Goal: Task Accomplishment & Management: Use online tool/utility

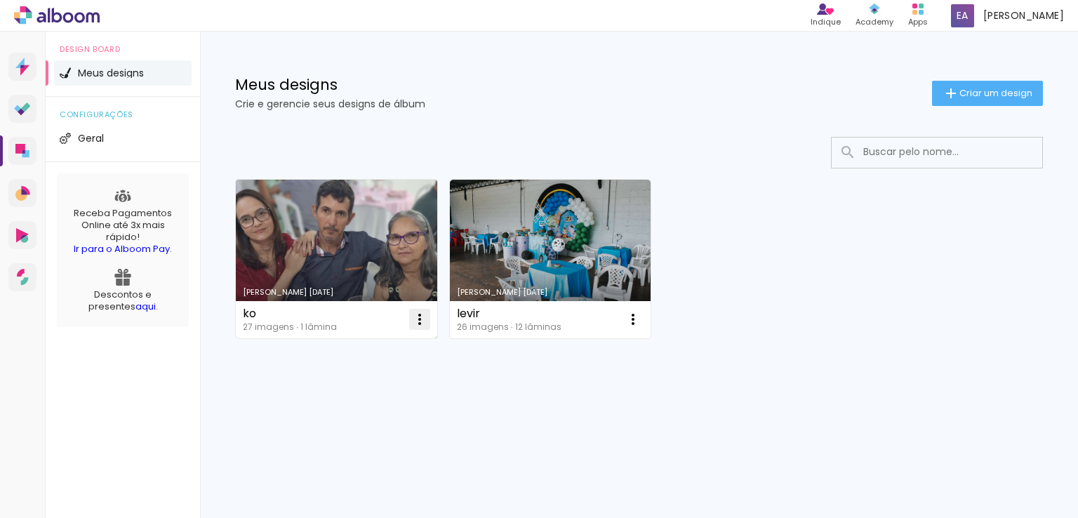
click at [418, 321] on iron-icon at bounding box center [419, 319] width 17 height 17
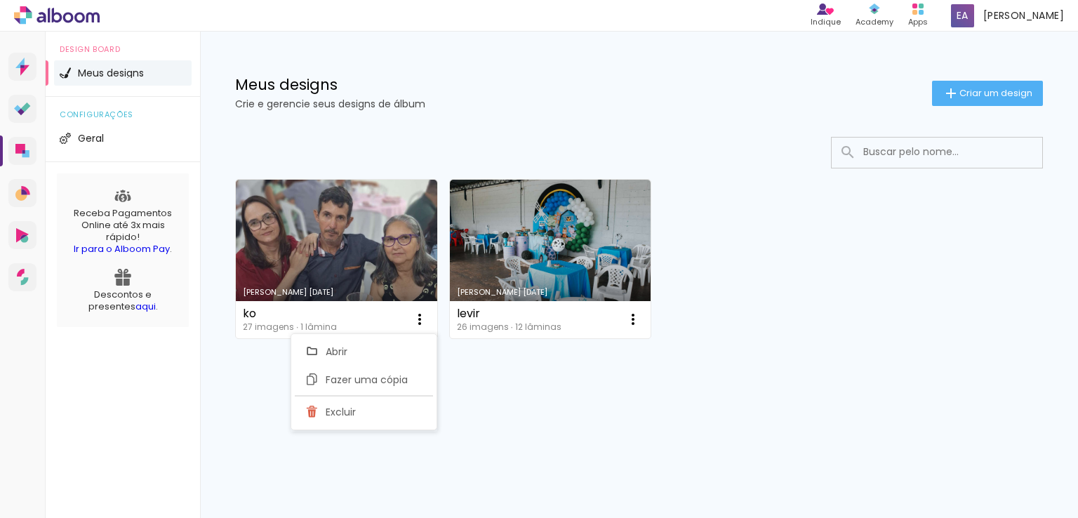
click at [554, 440] on div "Criado em 04/08/25 ko 27 imagens ∙ 1 lâmina Abrir Fazer uma cópia Excluir Criad…" at bounding box center [639, 296] width 878 height 347
click at [338, 72] on div "Meus designs Crie e gerencie seus designs de álbum Criar um design" at bounding box center [639, 77] width 878 height 91
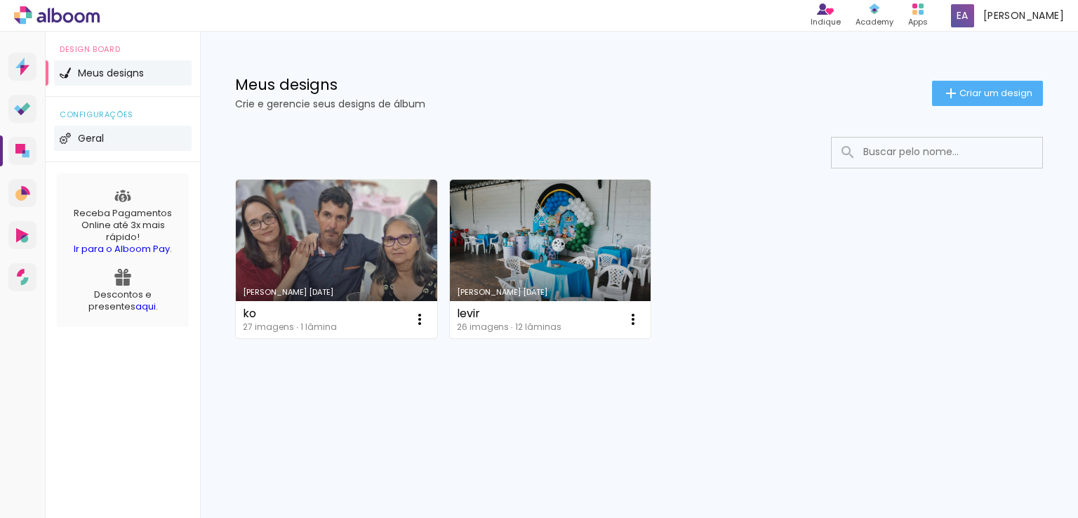
click at [88, 138] on span "Geral" at bounding box center [91, 138] width 26 height 10
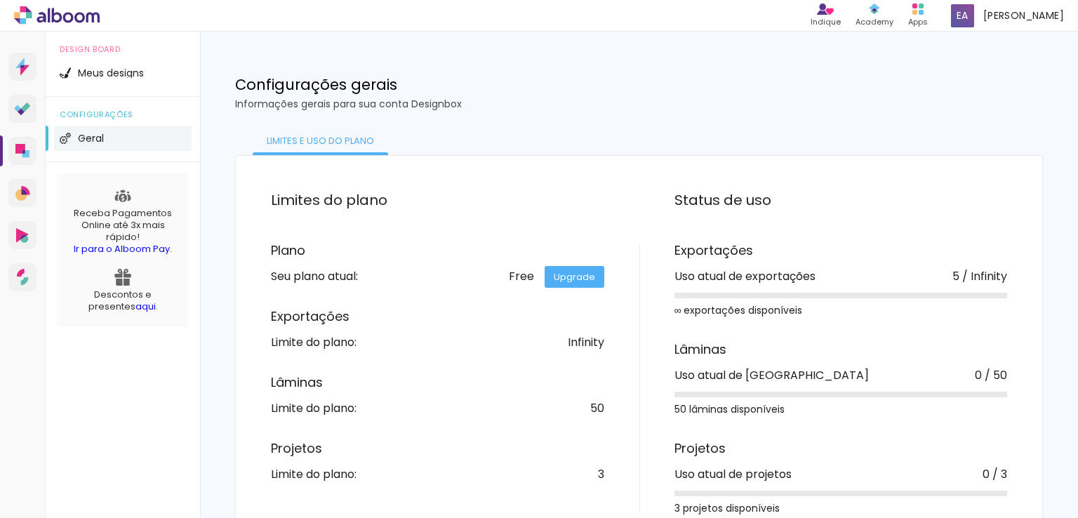
click at [88, 138] on span "Geral" at bounding box center [91, 138] width 26 height 10
click at [143, 70] on span "Meus designs" at bounding box center [111, 73] width 66 height 10
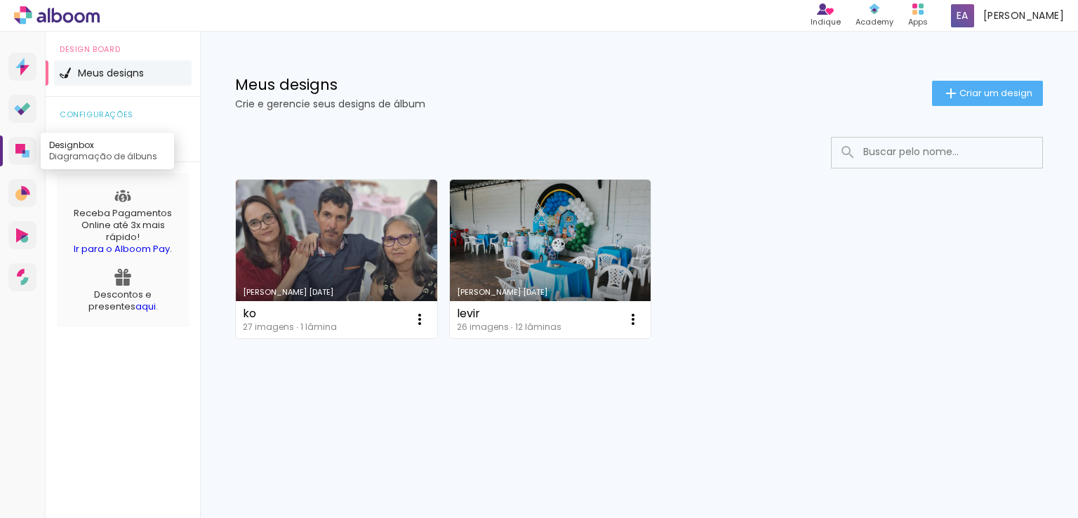
click at [20, 152] on icon at bounding box center [20, 149] width 10 height 10
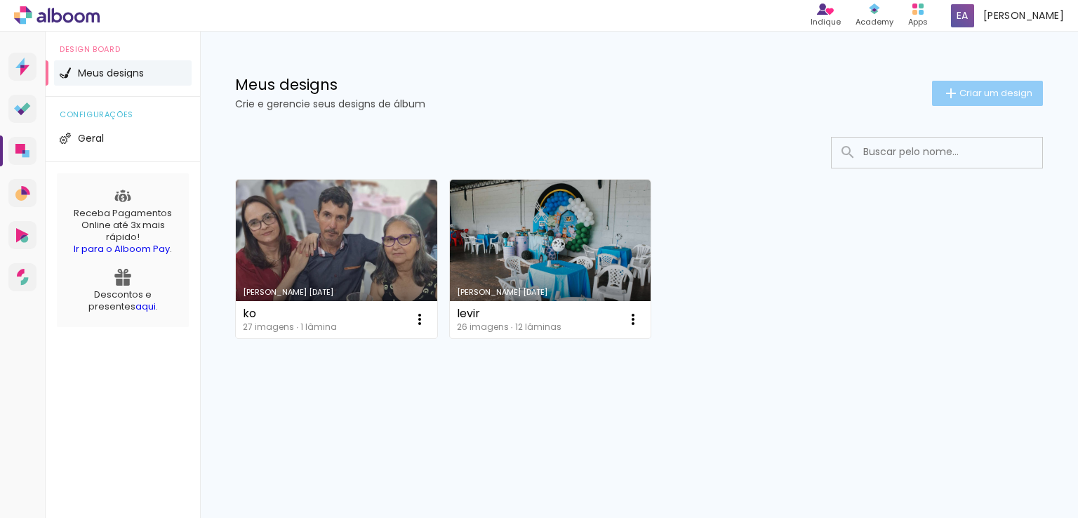
click at [998, 96] on span "Criar um design" at bounding box center [996, 92] width 73 height 9
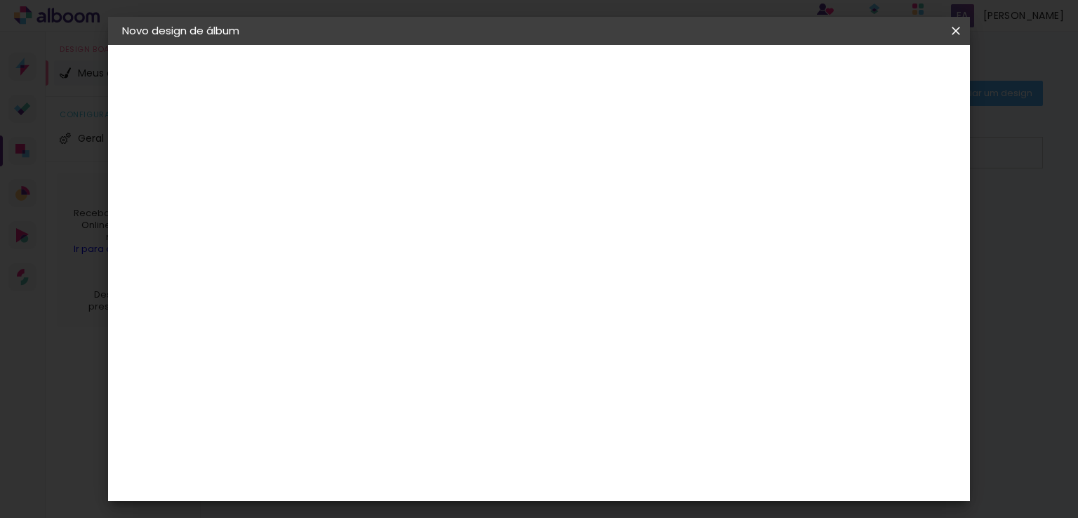
click at [352, 187] on input at bounding box center [352, 189] width 0 height 22
type input "casa"
type paper-input "casa"
click at [0, 0] on slot "Avançar" at bounding box center [0, 0] width 0 height 0
click at [614, 217] on paper-item "Tamanho Livre" at bounding box center [547, 213] width 135 height 31
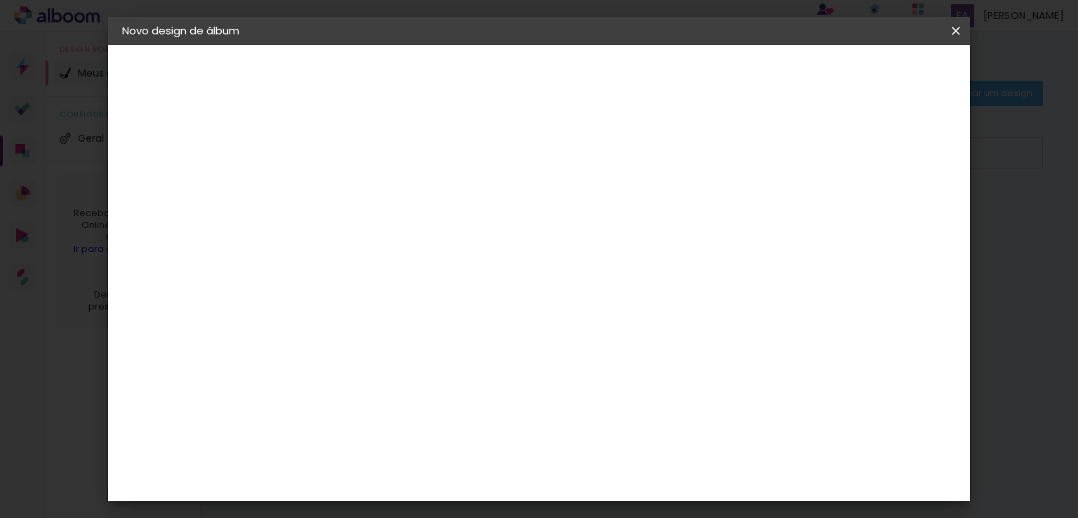
click at [0, 0] on slot "Avançar" at bounding box center [0, 0] width 0 height 0
drag, startPoint x: 326, startPoint y: 314, endPoint x: 285, endPoint y: 314, distance: 40.7
click at [285, 45] on quentale-album-spec "Iniciar design Iniciar design" at bounding box center [539, 45] width 863 height 0
type input "3"
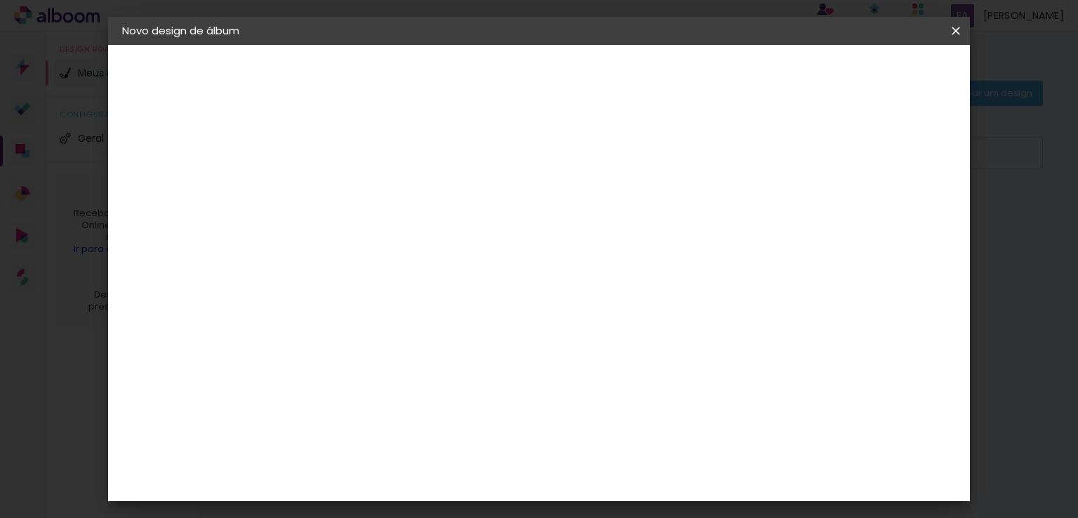
scroll to position [0, 0]
type input "25"
type paper-input "25"
click at [868, 75] on span "Iniciar design" at bounding box center [837, 75] width 64 height 10
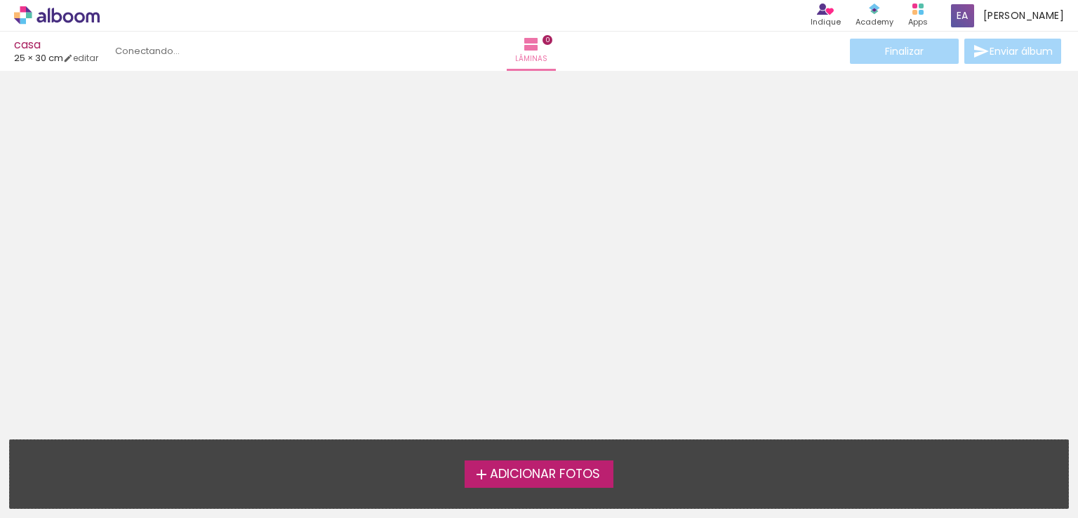
click at [539, 475] on span "Adicionar Fotos" at bounding box center [545, 474] width 110 height 13
click at [0, 0] on input "file" at bounding box center [0, 0] width 0 height 0
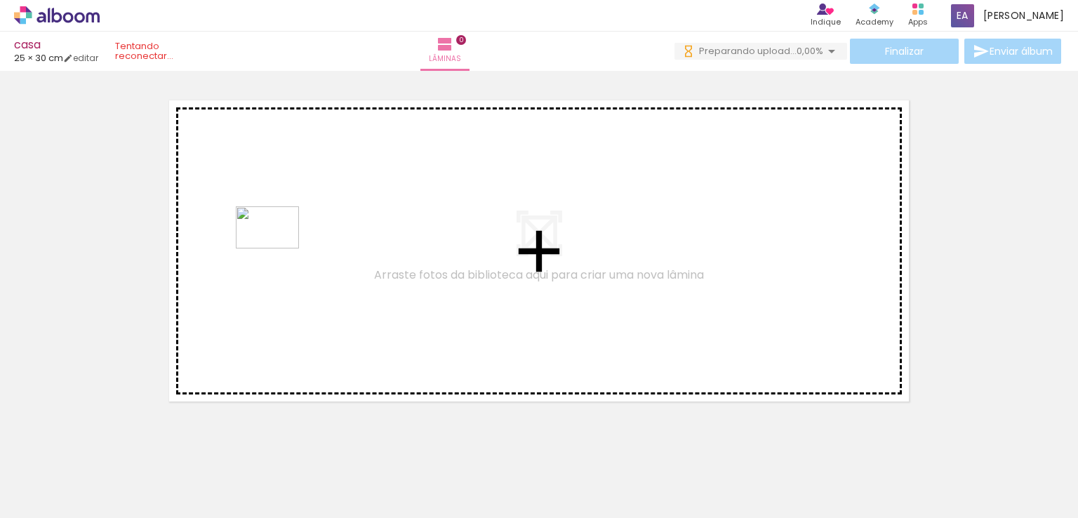
drag, startPoint x: 142, startPoint y: 475, endPoint x: 278, endPoint y: 249, distance: 264.5
click at [278, 249] on quentale-workspace at bounding box center [539, 259] width 1078 height 518
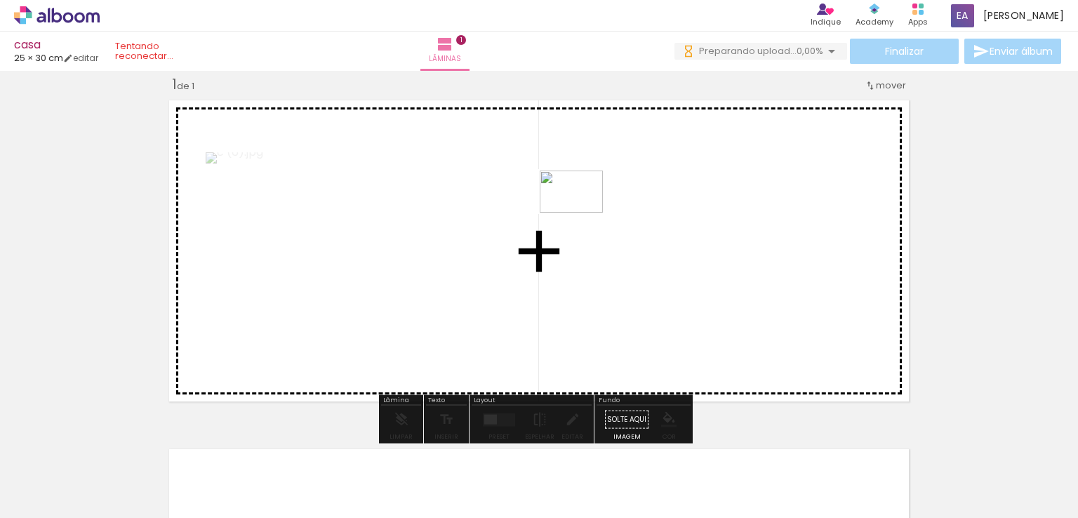
drag, startPoint x: 223, startPoint y: 477, endPoint x: 582, endPoint y: 213, distance: 446.4
click at [582, 213] on quentale-workspace at bounding box center [539, 259] width 1078 height 518
drag, startPoint x: 323, startPoint y: 470, endPoint x: 728, endPoint y: 212, distance: 480.1
click at [728, 212] on quentale-workspace at bounding box center [539, 259] width 1078 height 518
drag, startPoint x: 369, startPoint y: 484, endPoint x: 635, endPoint y: 228, distance: 369.4
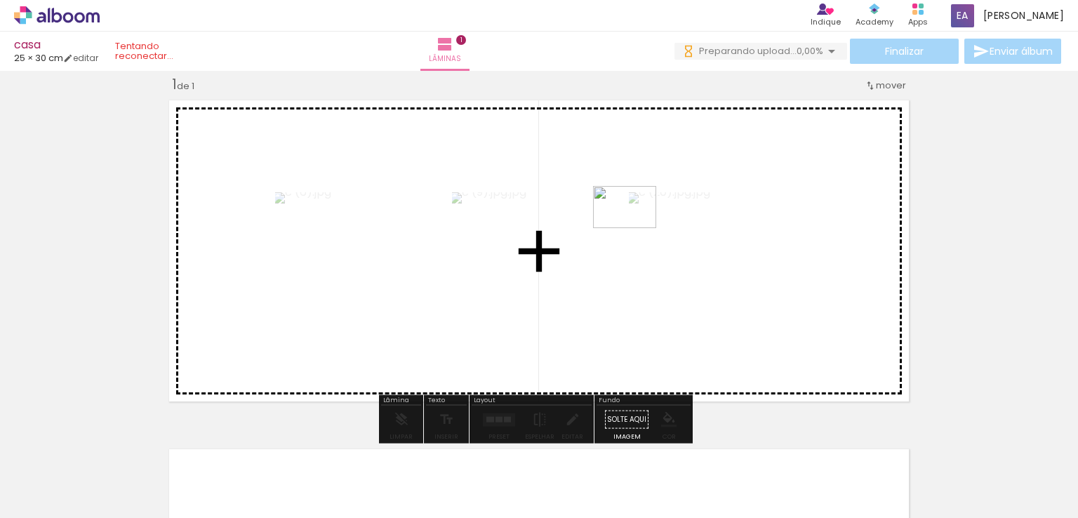
click at [635, 228] on quentale-workspace at bounding box center [539, 259] width 1078 height 518
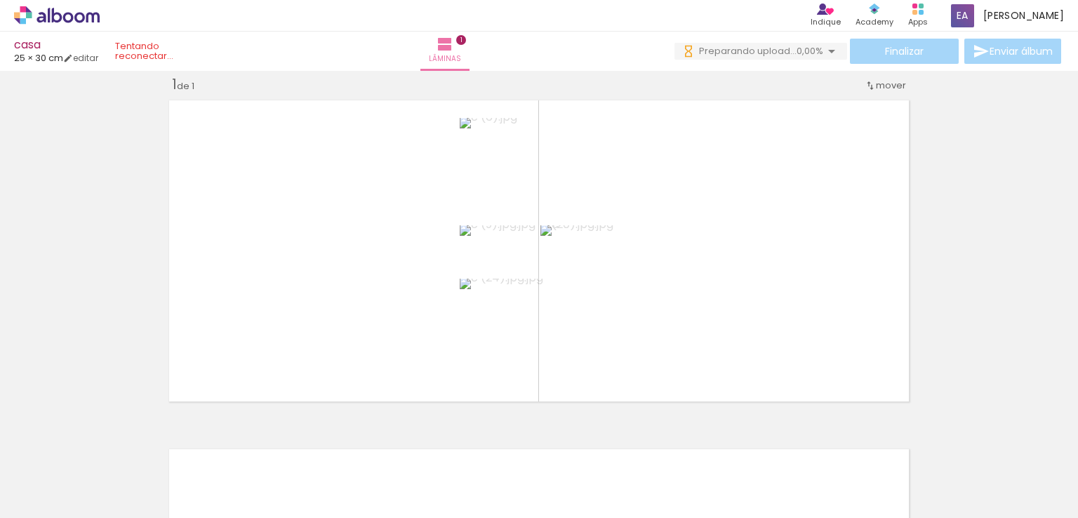
scroll to position [0, 2812]
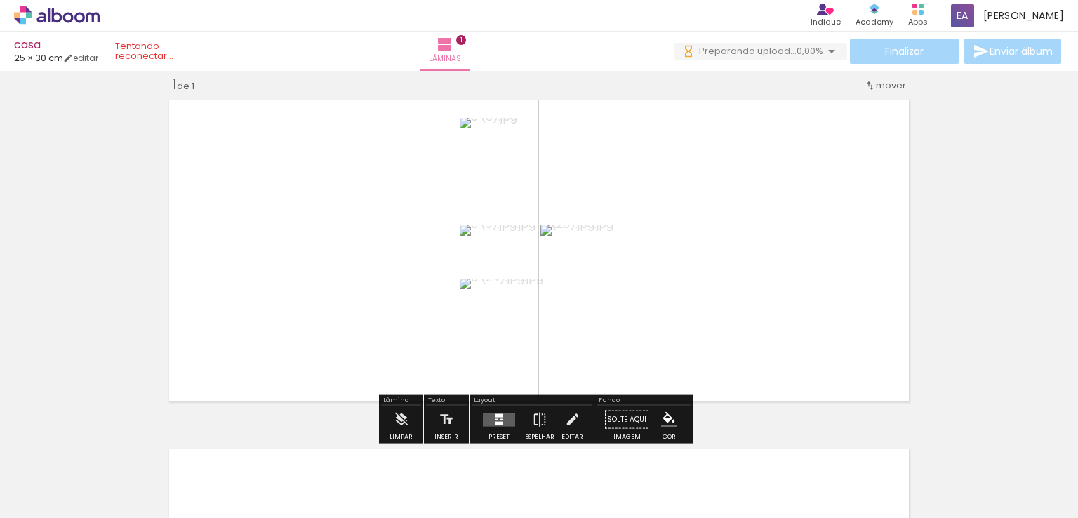
click at [963, 404] on div "Inserir lâmina 1 de 1" at bounding box center [539, 407] width 1078 height 699
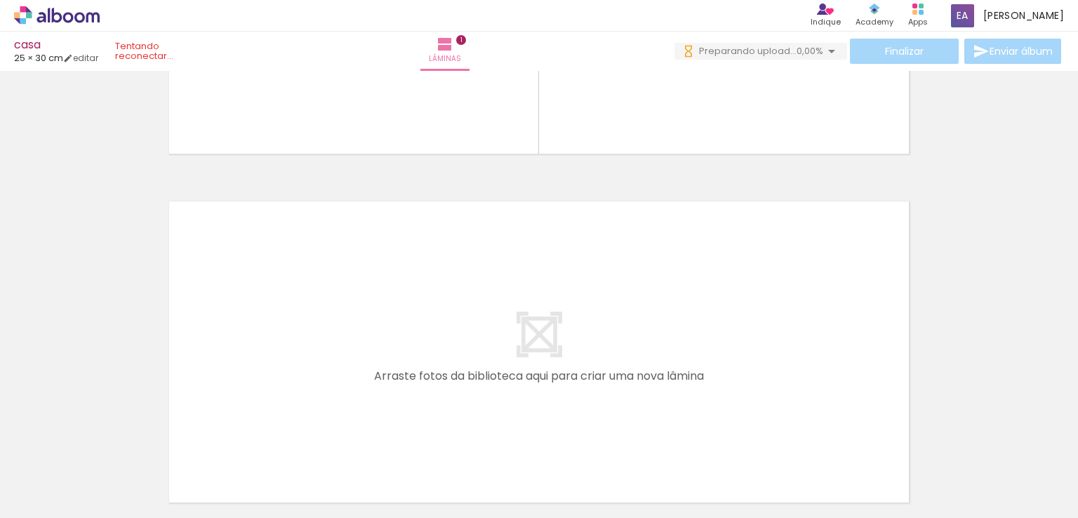
scroll to position [306, 0]
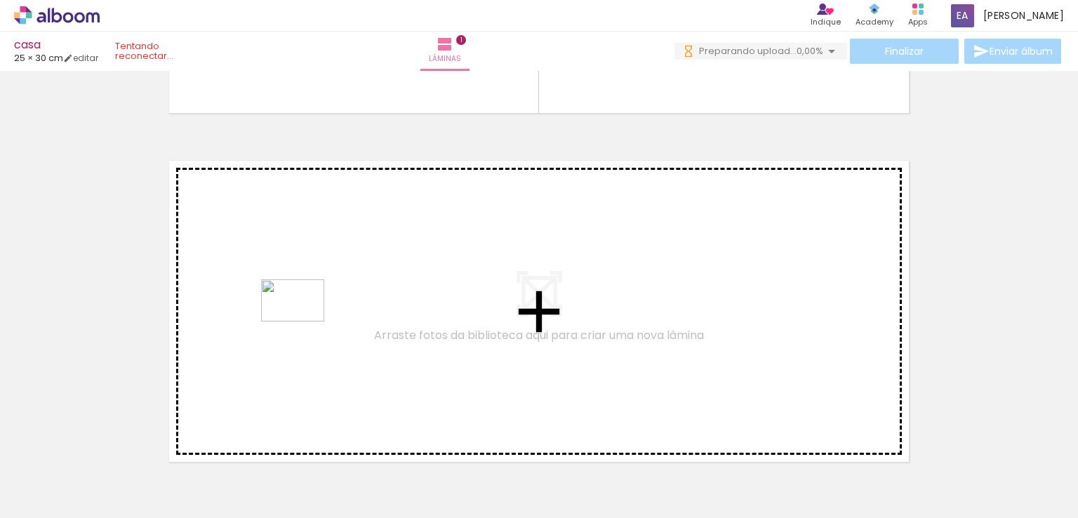
drag, startPoint x: 233, startPoint y: 475, endPoint x: 329, endPoint y: 446, distance: 100.6
click at [305, 313] on quentale-workspace at bounding box center [539, 259] width 1078 height 518
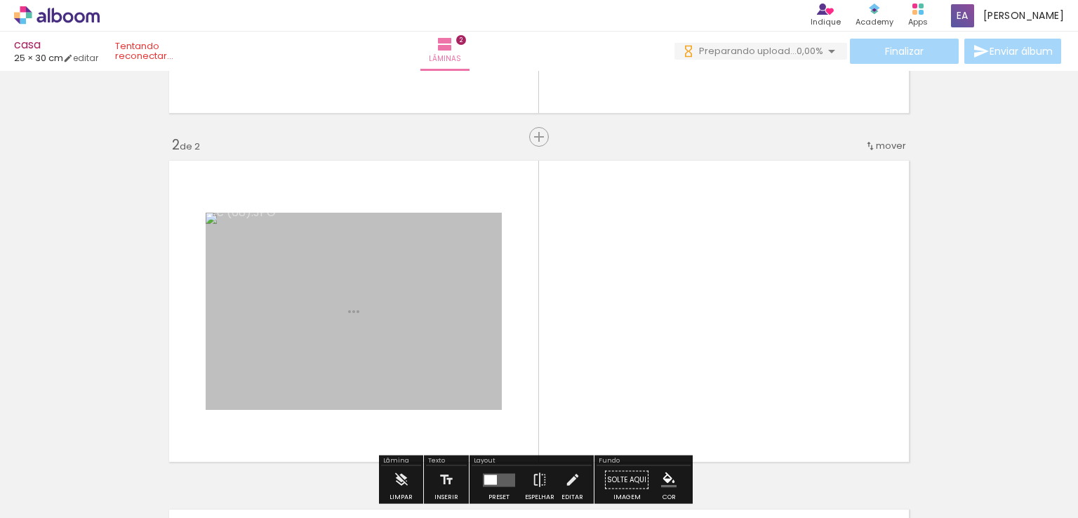
scroll to position [366, 0]
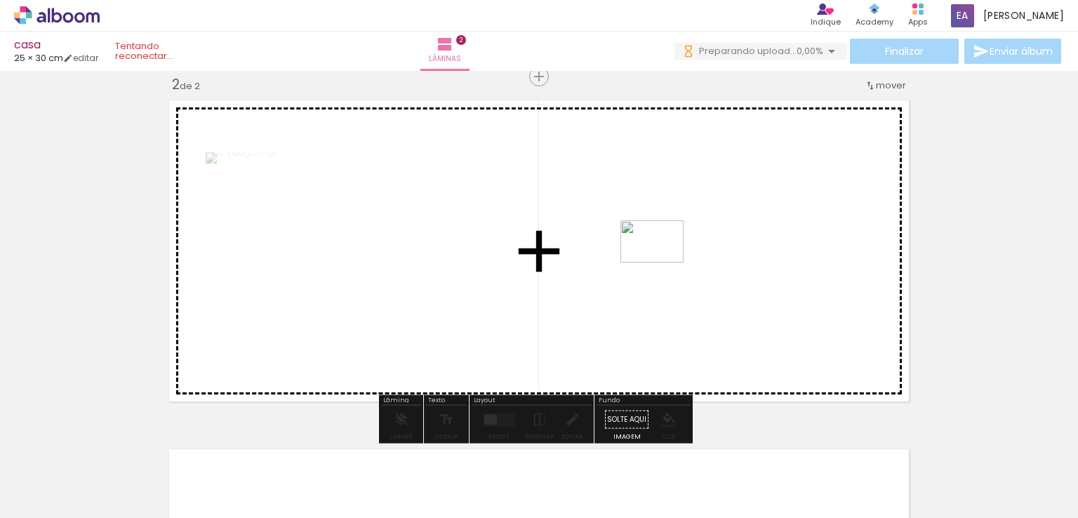
drag, startPoint x: 303, startPoint y: 482, endPoint x: 663, endPoint y: 263, distance: 420.9
click at [663, 263] on quentale-workspace at bounding box center [539, 259] width 1078 height 518
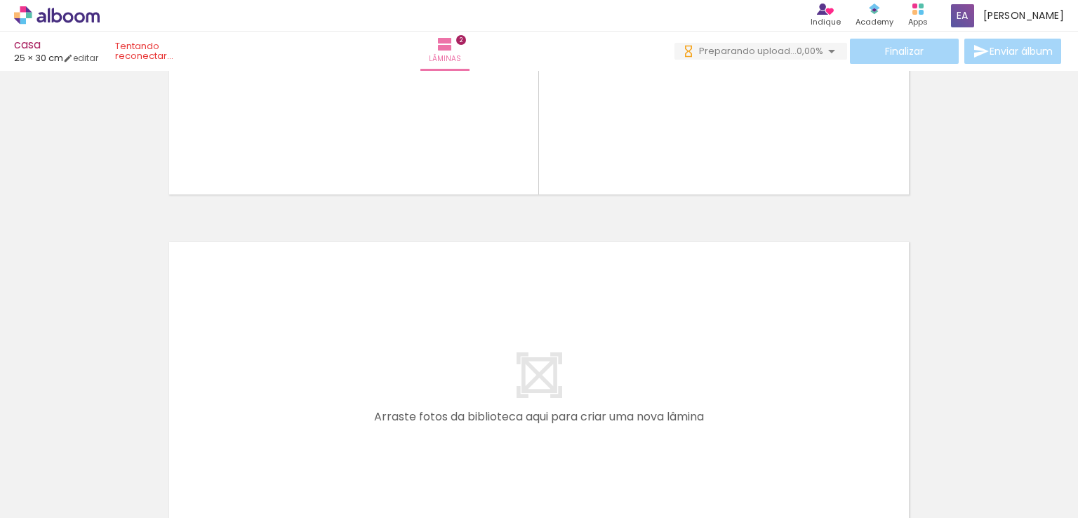
scroll to position [595, 0]
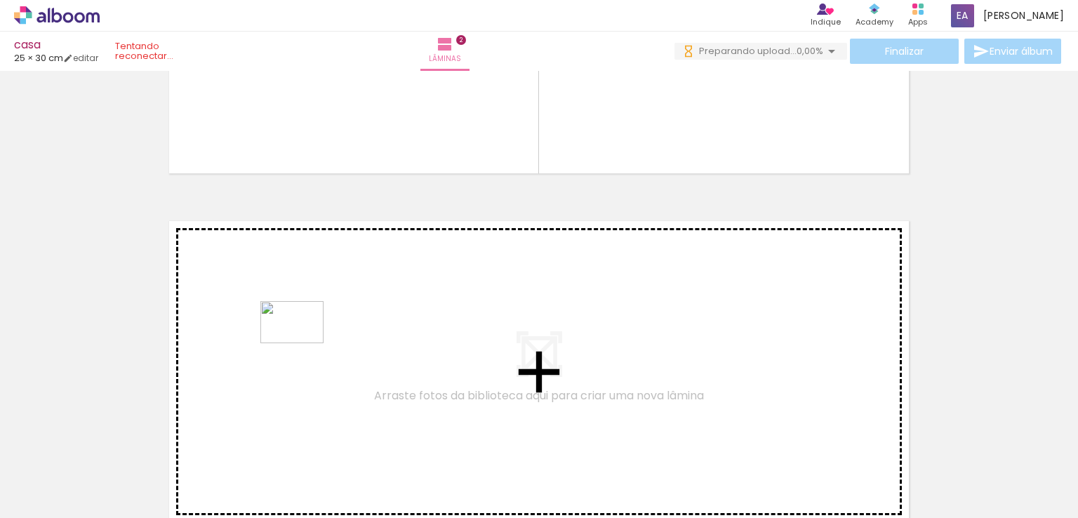
drag, startPoint x: 233, startPoint y: 479, endPoint x: 303, endPoint y: 343, distance: 152.3
click at [303, 343] on quentale-workspace at bounding box center [539, 259] width 1078 height 518
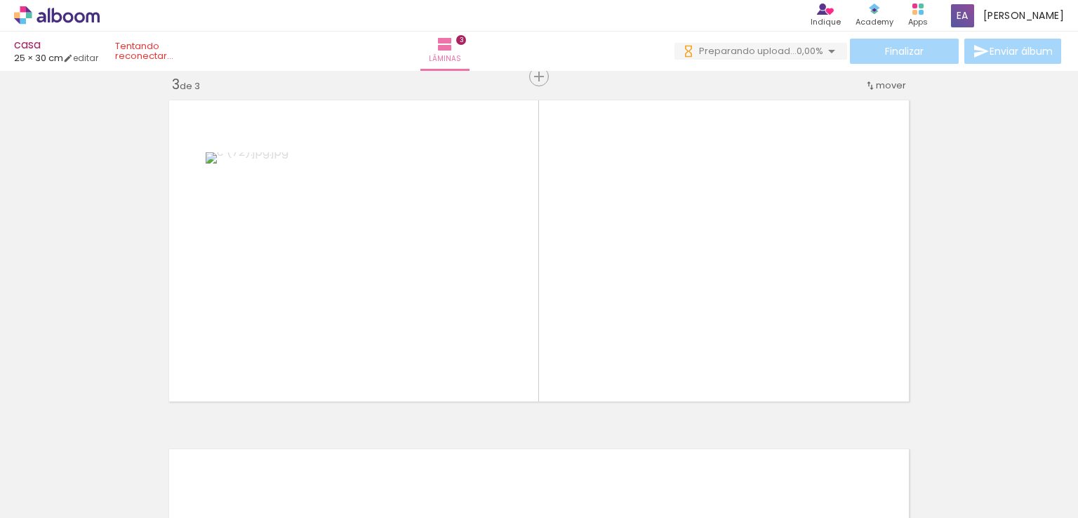
scroll to position [716, 0]
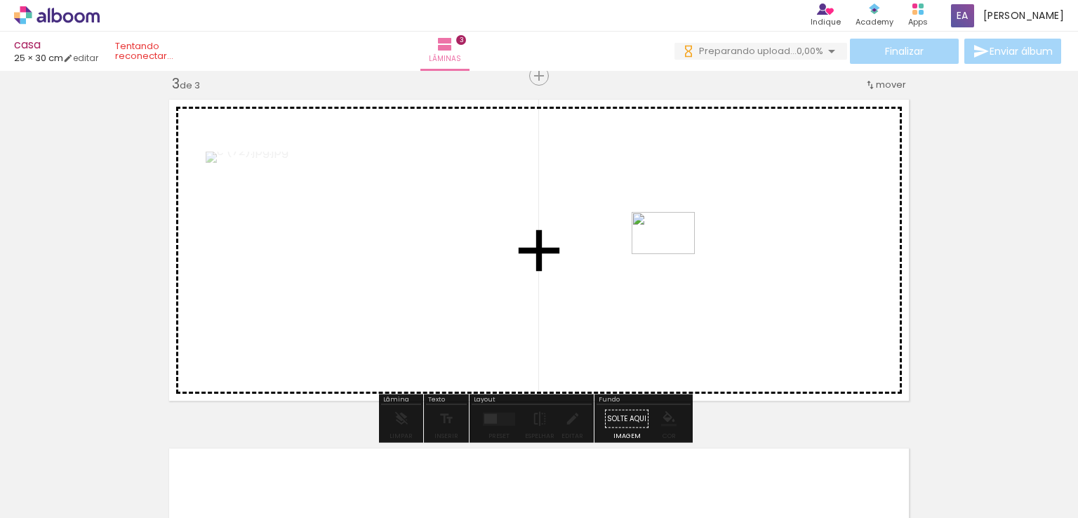
drag, startPoint x: 320, startPoint y: 480, endPoint x: 682, endPoint y: 245, distance: 431.5
click at [682, 245] on quentale-workspace at bounding box center [539, 259] width 1078 height 518
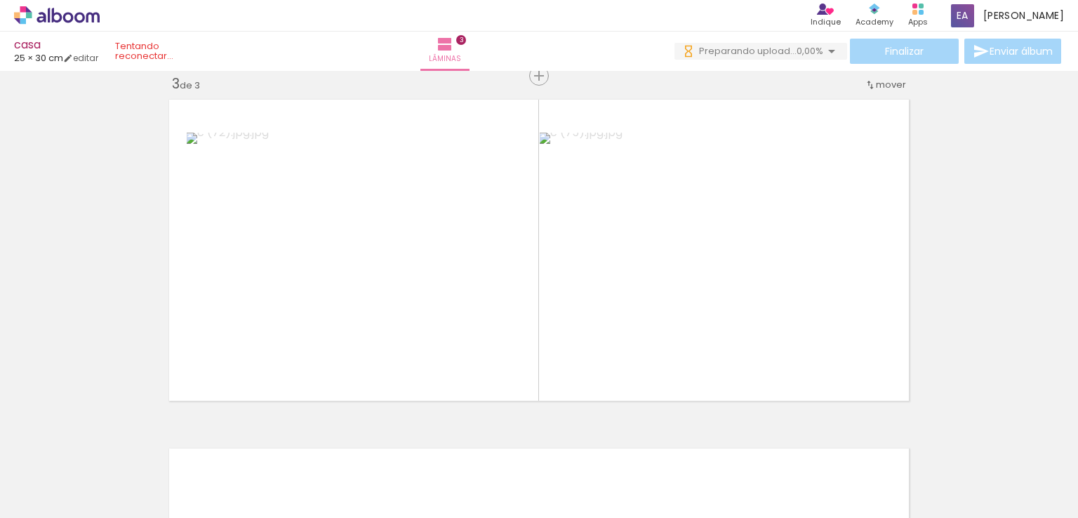
scroll to position [0, 2052]
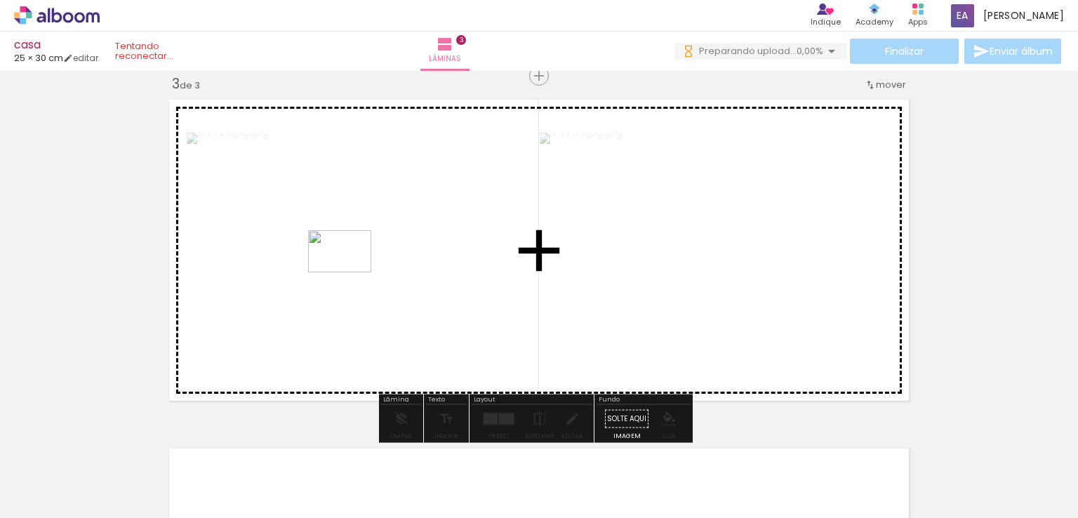
drag, startPoint x: 300, startPoint y: 489, endPoint x: 350, endPoint y: 272, distance: 221.9
click at [350, 272] on quentale-workspace at bounding box center [539, 259] width 1078 height 518
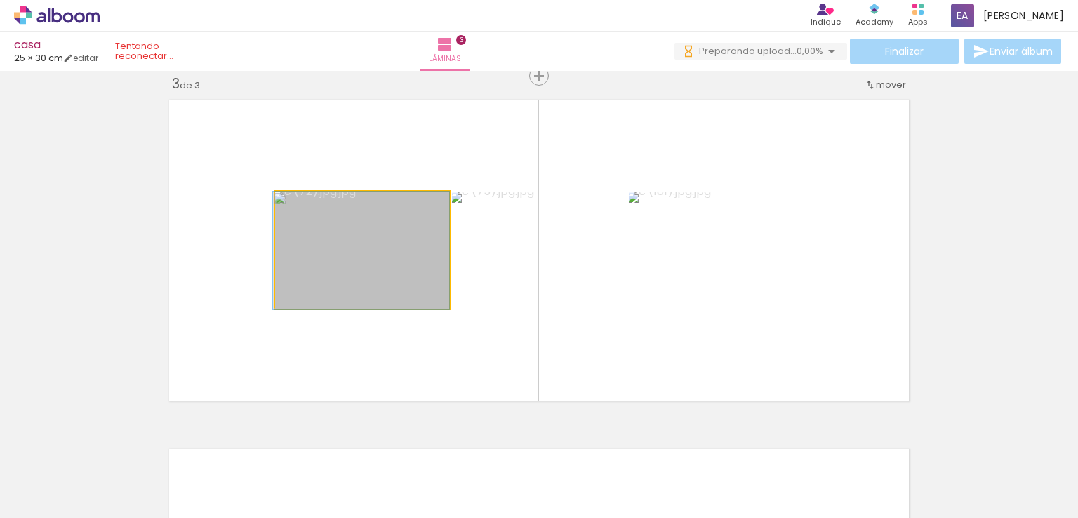
drag, startPoint x: 348, startPoint y: 225, endPoint x: 284, endPoint y: 222, distance: 64.0
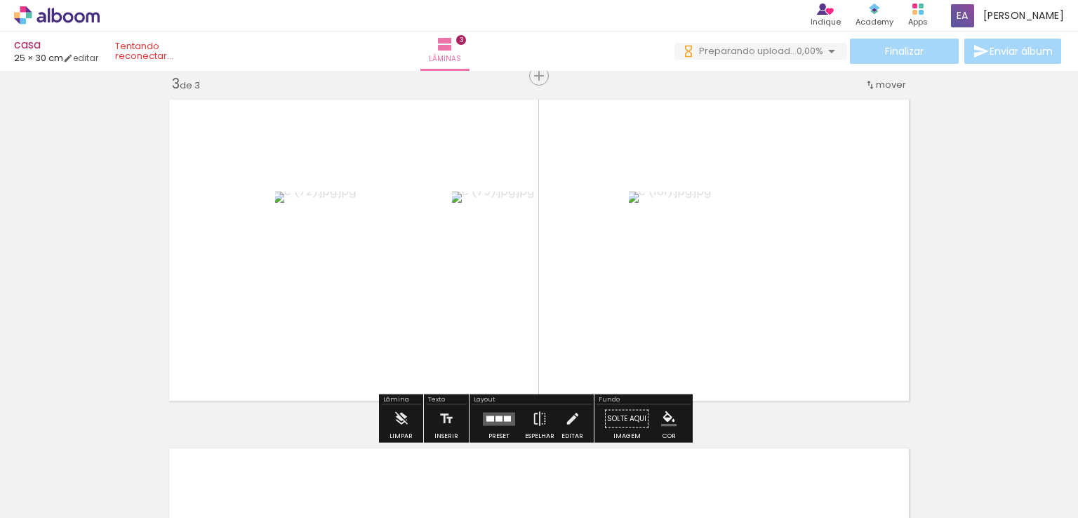
drag, startPoint x: 712, startPoint y: 318, endPoint x: 716, endPoint y: 384, distance: 66.1
click at [716, 384] on quentale-layouter at bounding box center [539, 250] width 753 height 314
drag, startPoint x: 852, startPoint y: 198, endPoint x: 956, endPoint y: 315, distance: 156.1
click at [956, 315] on div "Inserir lâmina 1 de 3 Inserir lâmina 2 de 3 Inserir lâmina 3 de 3" at bounding box center [539, 58] width 1078 height 1396
click at [400, 416] on iron-icon at bounding box center [401, 419] width 15 height 28
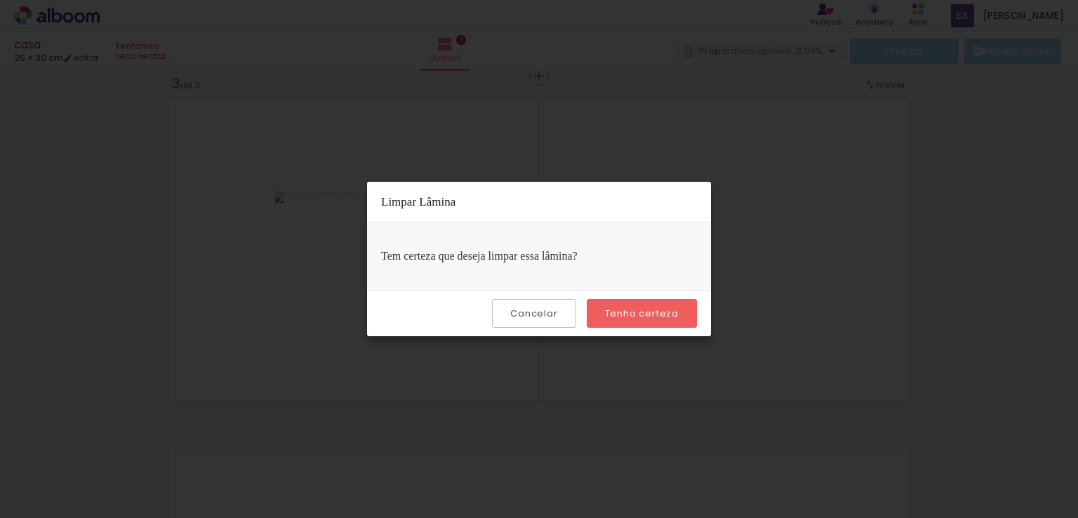
click at [0, 0] on slot "Tenho certeza" at bounding box center [0, 0] width 0 height 0
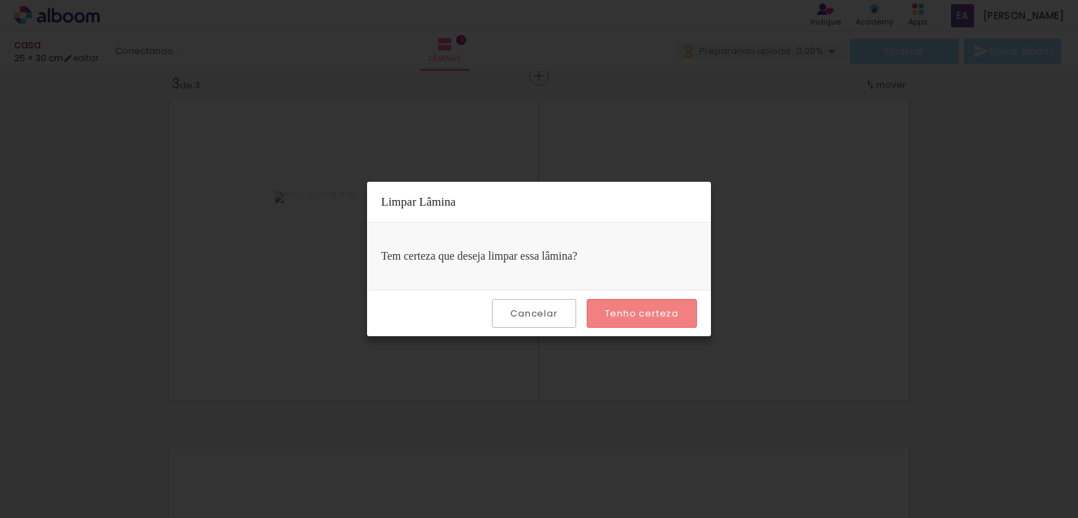
click at [0, 0] on slot "Tenho certeza" at bounding box center [0, 0] width 0 height 0
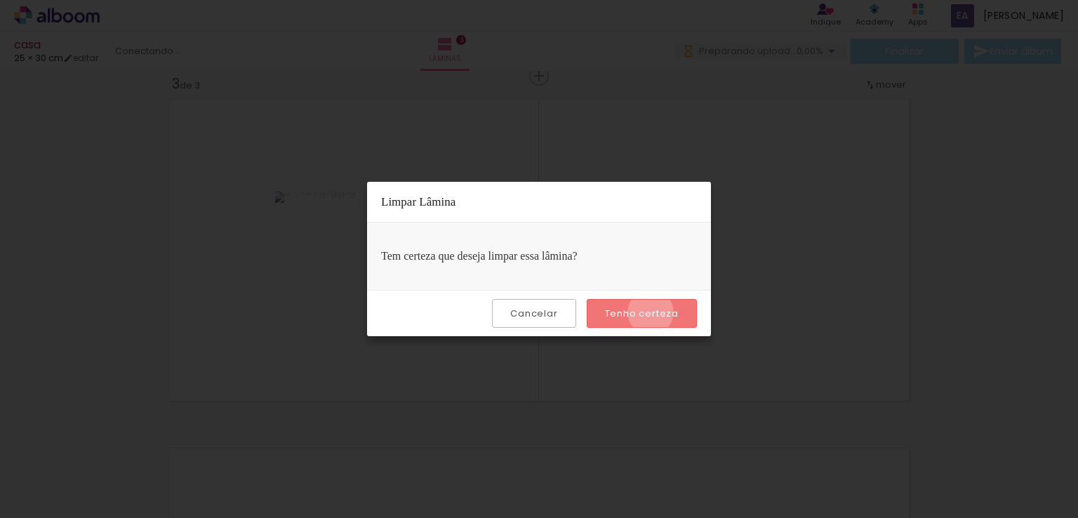
click at [0, 0] on slot "Tenho certeza" at bounding box center [0, 0] width 0 height 0
click at [967, 182] on iron-overlay-backdrop at bounding box center [539, 259] width 1078 height 518
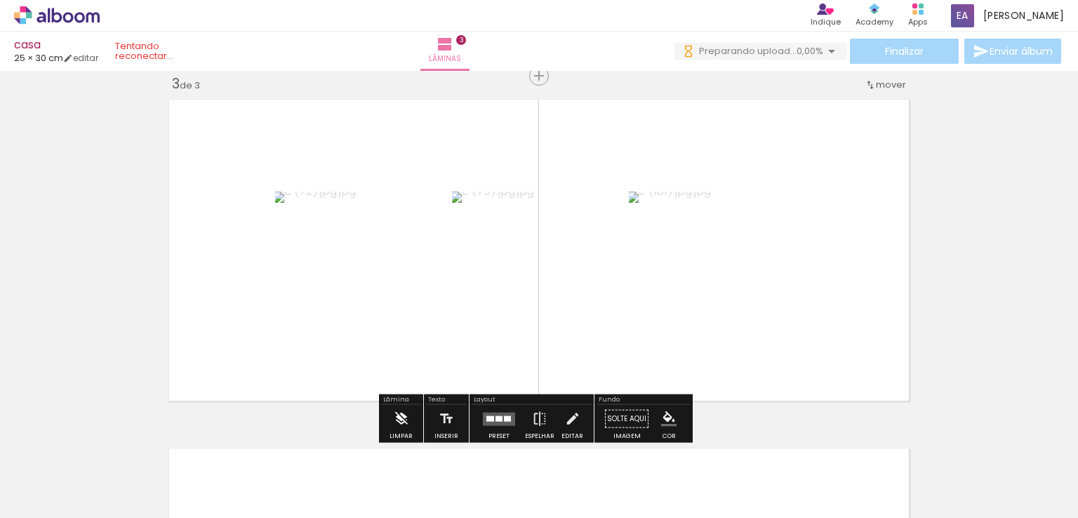
click at [402, 419] on iron-icon at bounding box center [401, 419] width 15 height 28
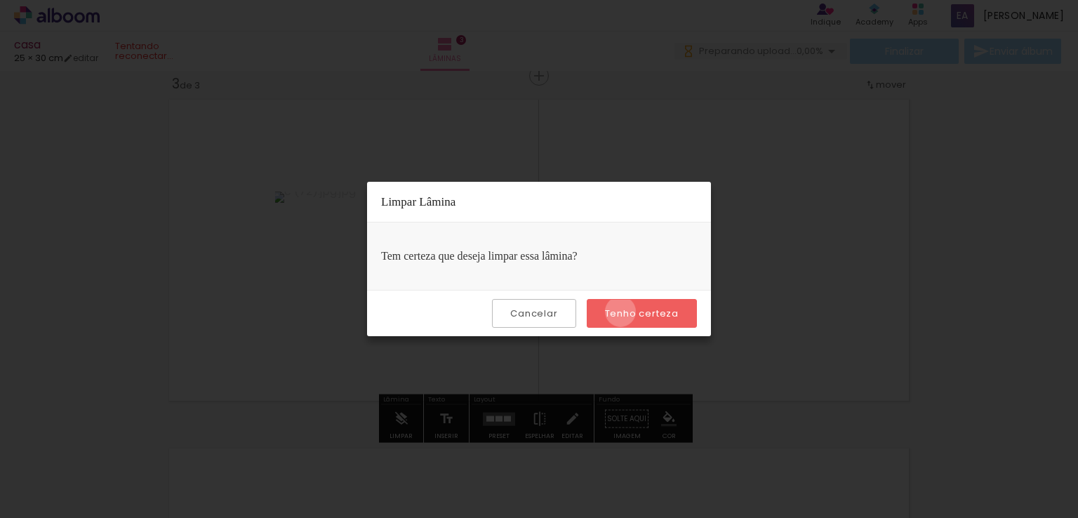
click at [0, 0] on slot "Tenho certeza" at bounding box center [0, 0] width 0 height 0
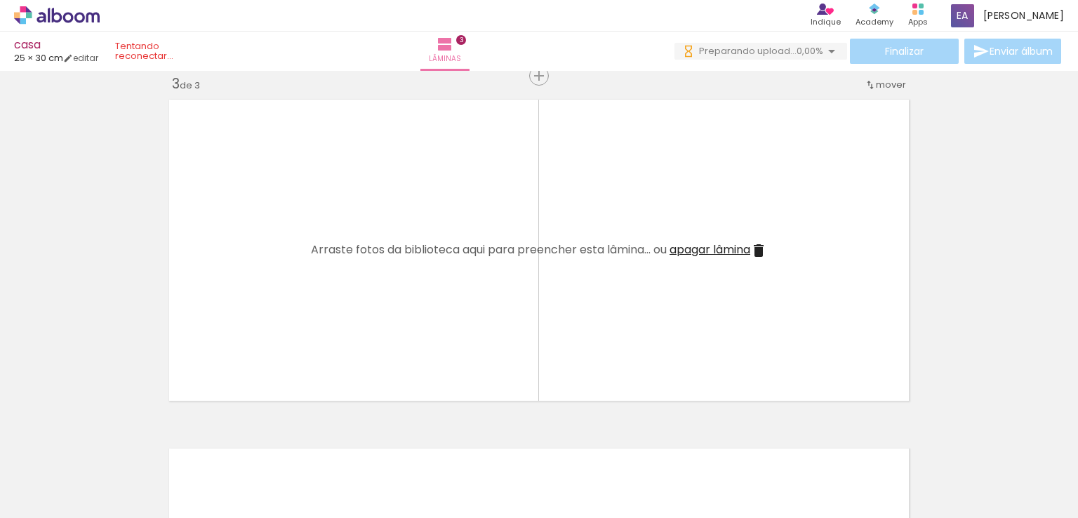
click at [623, 311] on quentale-layouter at bounding box center [539, 250] width 753 height 314
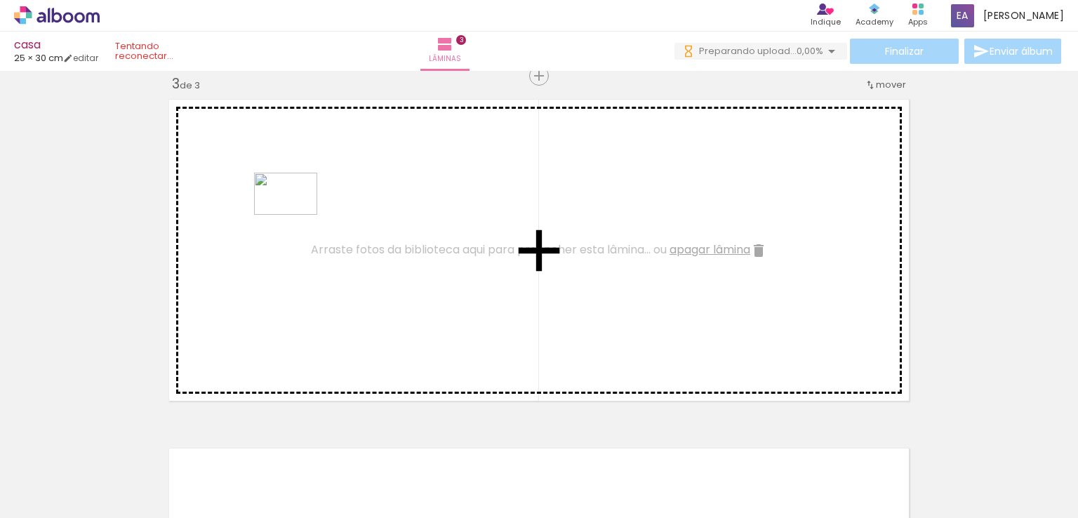
drag, startPoint x: 289, startPoint y: 474, endPoint x: 296, endPoint y: 215, distance: 259.2
click at [296, 215] on quentale-workspace at bounding box center [539, 259] width 1078 height 518
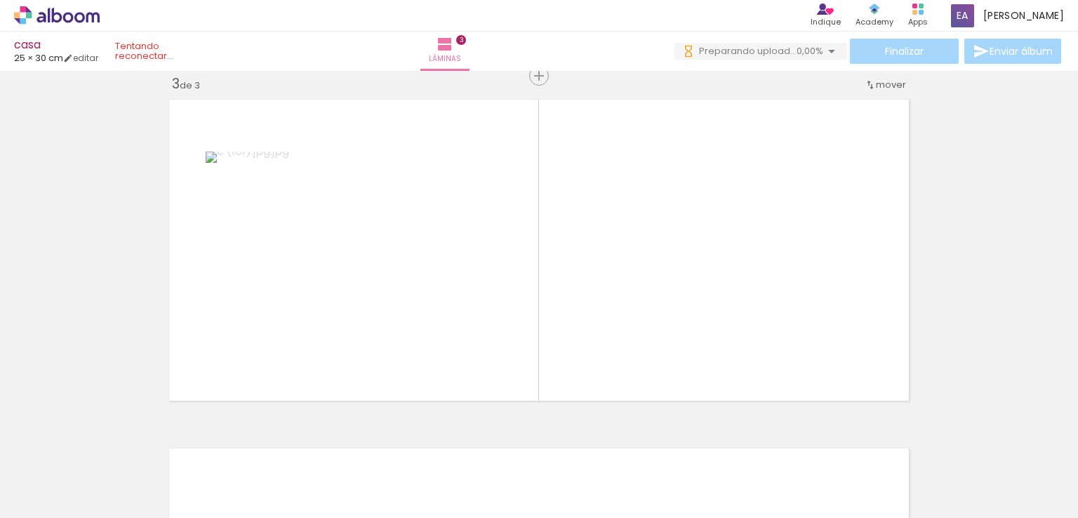
scroll to position [0, 835]
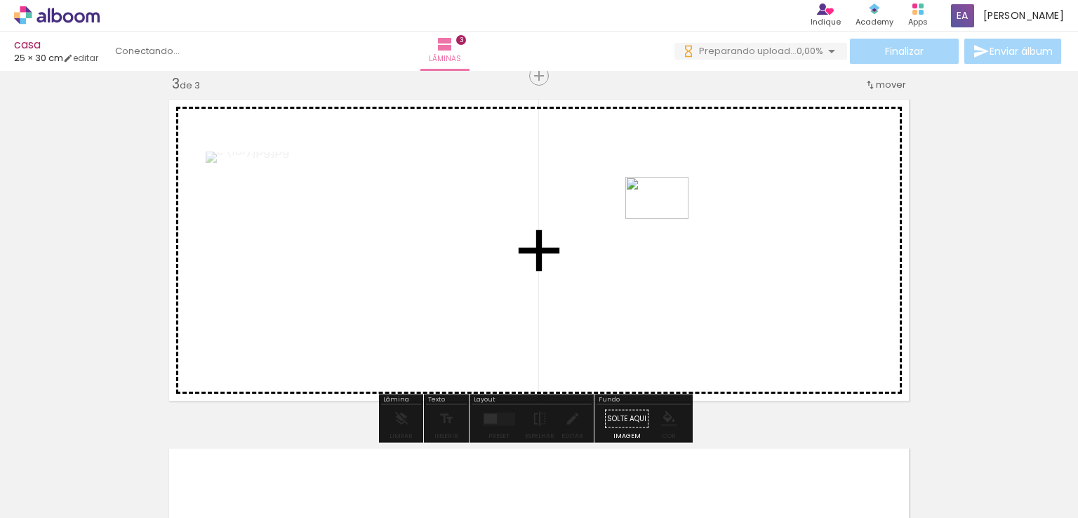
drag, startPoint x: 174, startPoint y: 467, endPoint x: 668, endPoint y: 219, distance: 552.3
click at [668, 219] on quentale-workspace at bounding box center [539, 259] width 1078 height 518
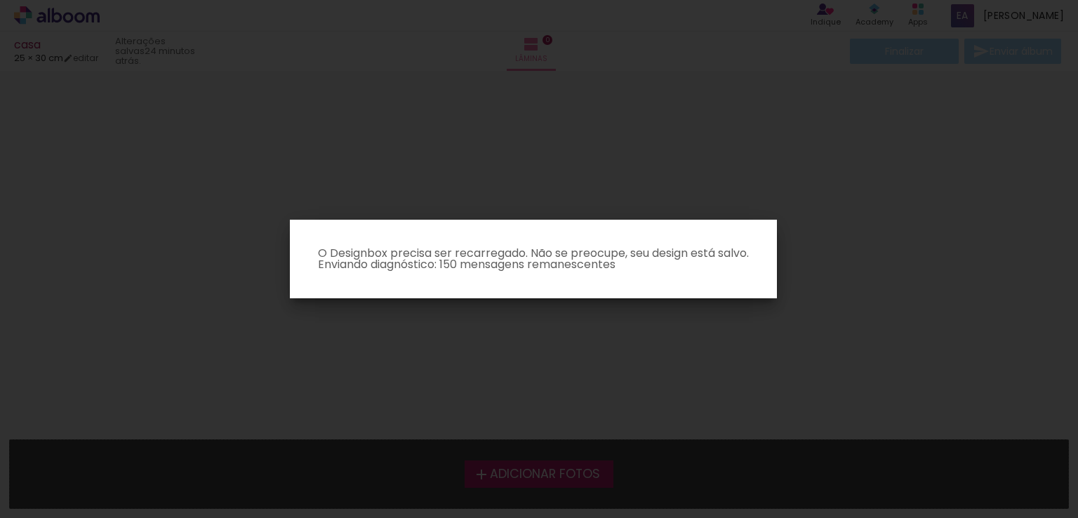
scroll to position [0, 0]
click at [430, 512] on iron-overlay-backdrop at bounding box center [539, 259] width 1078 height 518
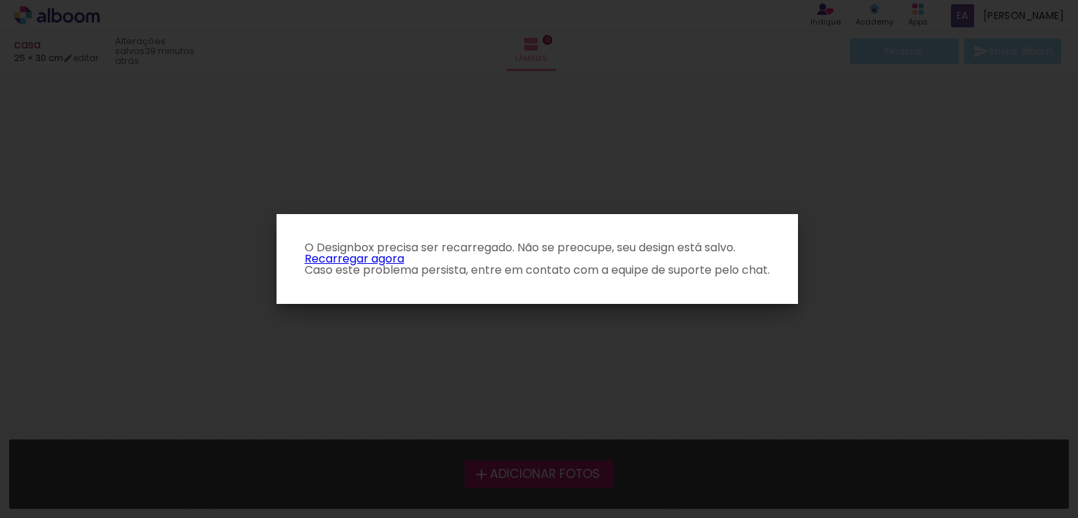
click at [363, 261] on link "Recarregar agora" at bounding box center [355, 259] width 100 height 16
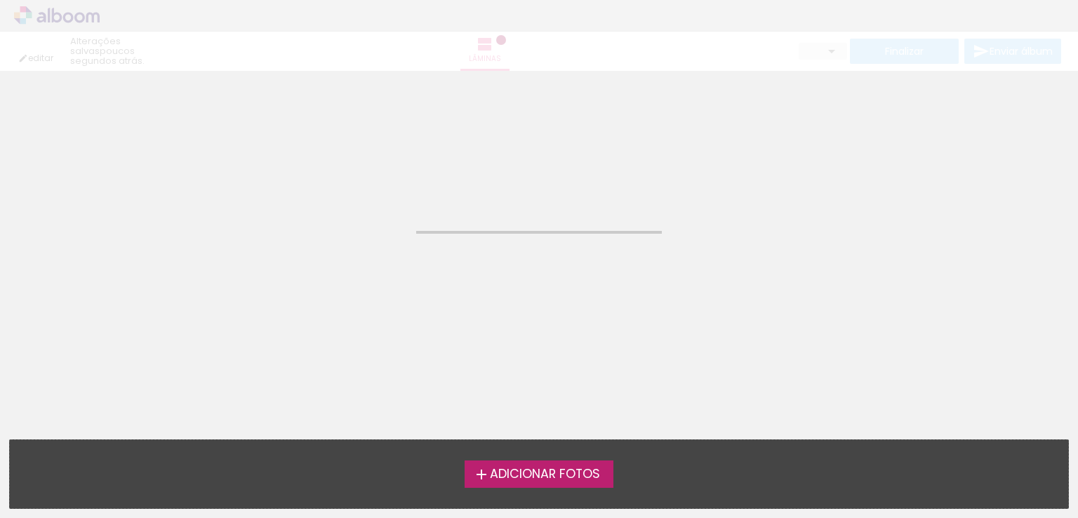
click at [571, 476] on span "Adicionar Fotos" at bounding box center [545, 474] width 110 height 13
click at [0, 0] on input "file" at bounding box center [0, 0] width 0 height 0
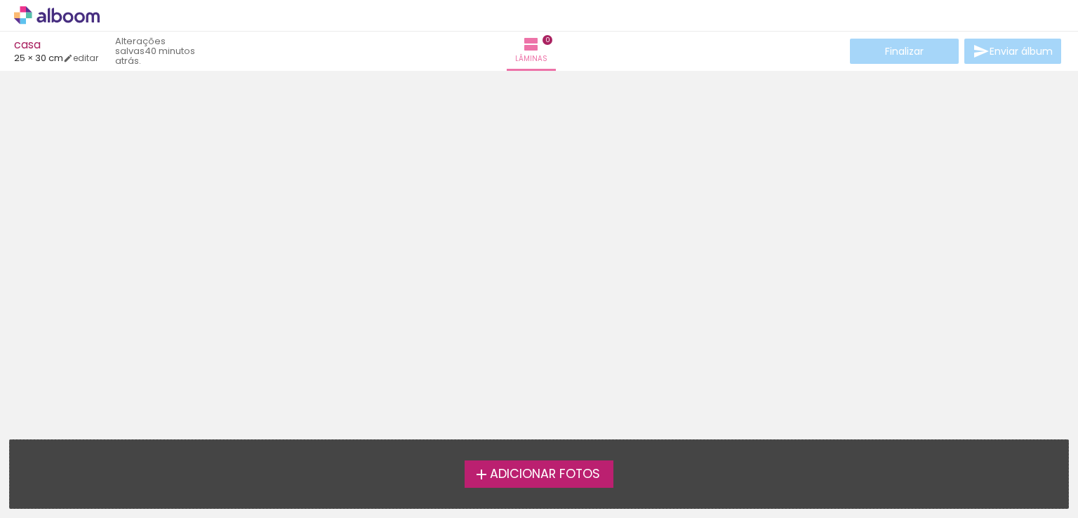
click at [592, 274] on div at bounding box center [539, 251] width 1078 height 350
click at [554, 472] on span "Adicionar Fotos" at bounding box center [545, 474] width 110 height 13
click at [0, 0] on input "file" at bounding box center [0, 0] width 0 height 0
click at [689, 256] on div at bounding box center [539, 251] width 1078 height 350
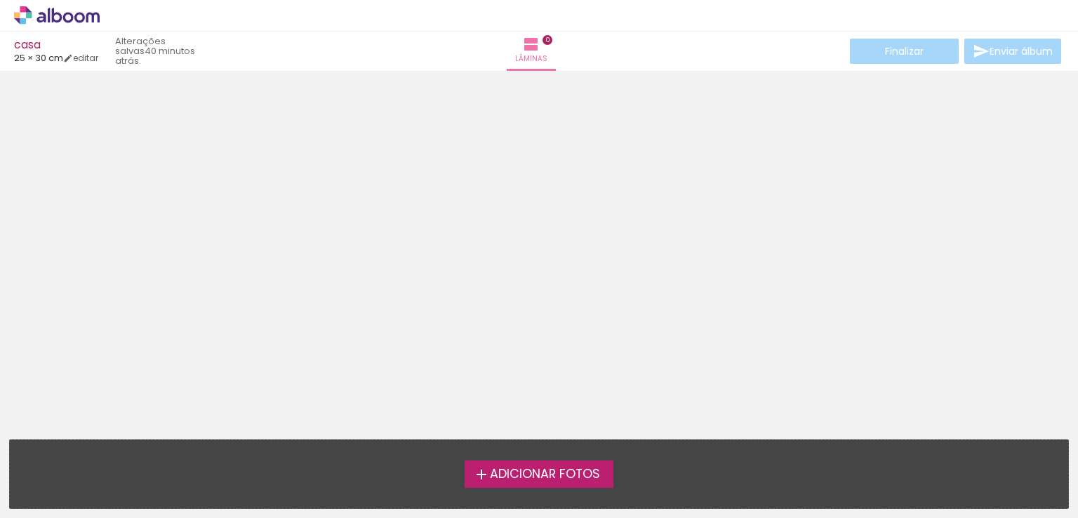
click at [316, 227] on div at bounding box center [539, 251] width 1078 height 350
drag, startPoint x: 414, startPoint y: 480, endPoint x: 333, endPoint y: 480, distance: 80.7
click at [333, 480] on div "Adicionar Fotos" at bounding box center [539, 474] width 1036 height 27
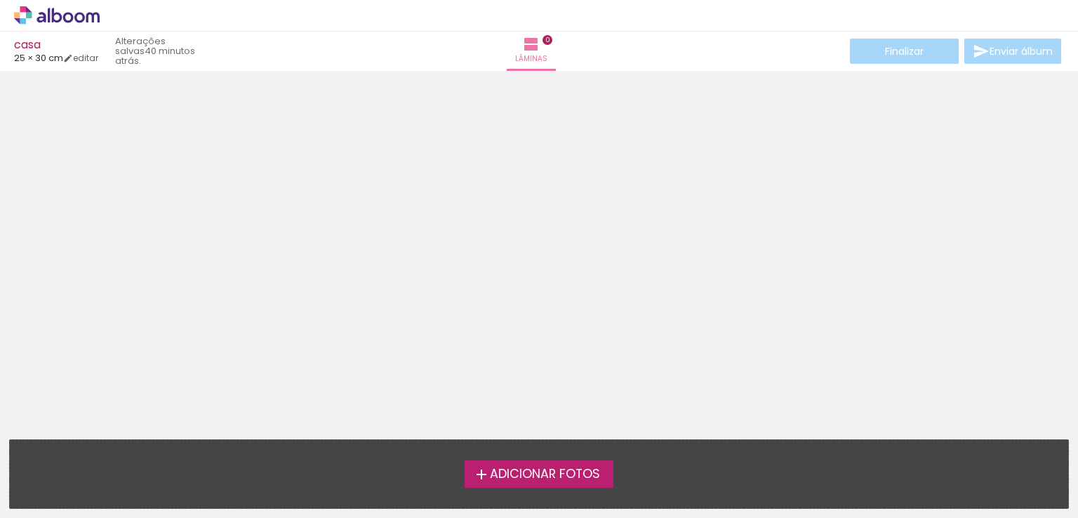
click at [548, 468] on span "Adicionar Fotos" at bounding box center [545, 474] width 110 height 13
click at [0, 0] on input "file" at bounding box center [0, 0] width 0 height 0
click at [520, 474] on span "Adicionar Fotos" at bounding box center [545, 474] width 110 height 13
click at [0, 0] on input "file" at bounding box center [0, 0] width 0 height 0
drag, startPoint x: 812, startPoint y: 491, endPoint x: 811, endPoint y: 386, distance: 104.6
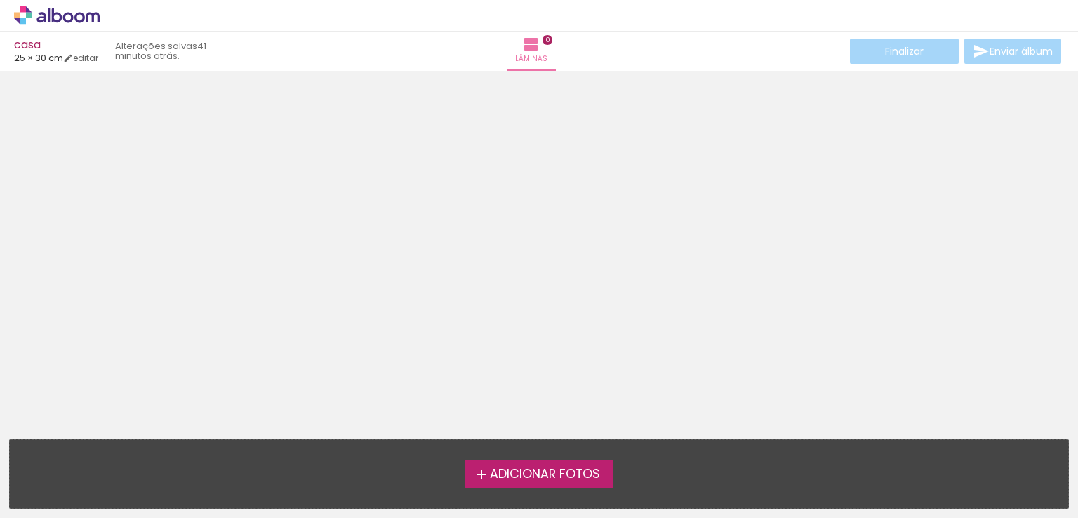
click at [811, 386] on quentale-workspace at bounding box center [539, 259] width 1078 height 518
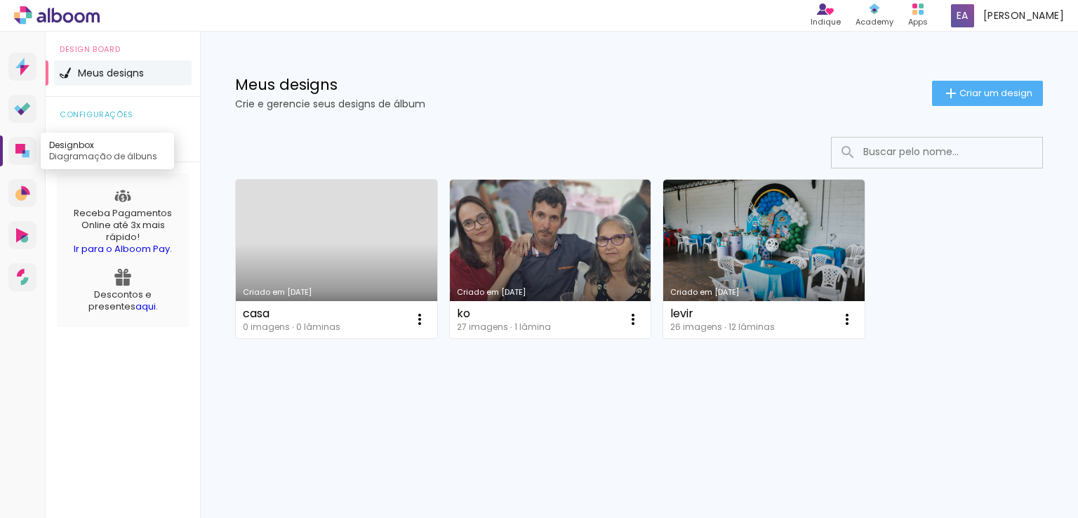
click at [21, 150] on icon at bounding box center [20, 149] width 10 height 10
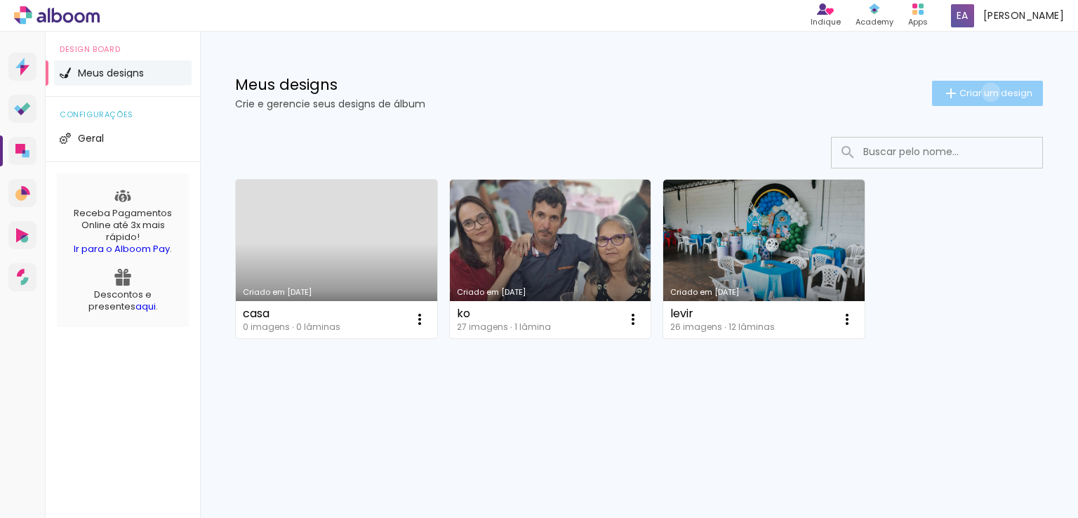
click at [989, 92] on span "Criar um design" at bounding box center [996, 92] width 73 height 9
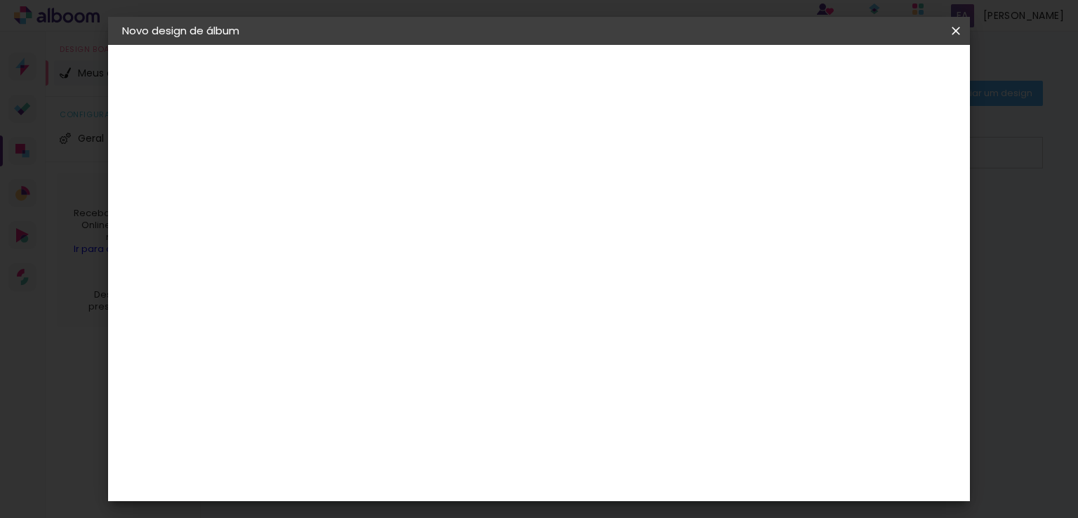
click at [352, 193] on input at bounding box center [352, 189] width 0 height 22
type input "ddd"
type paper-input "ddd"
click at [0, 0] on slot "Avançar" at bounding box center [0, 0] width 0 height 0
click at [614, 77] on div "Voltar Avançar" at bounding box center [545, 74] width 140 height 24
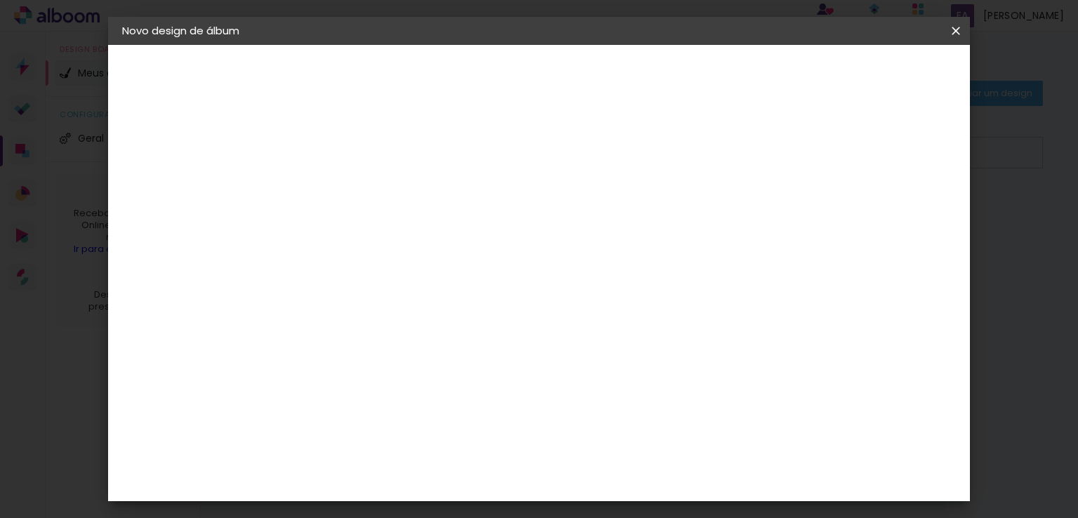
click at [614, 216] on paper-item "Tamanho Livre" at bounding box center [547, 213] width 135 height 31
click at [614, 220] on paper-item "Tamanho Livre" at bounding box center [547, 213] width 135 height 31
click at [614, 214] on paper-item "Tamanho Livre" at bounding box center [547, 213] width 135 height 31
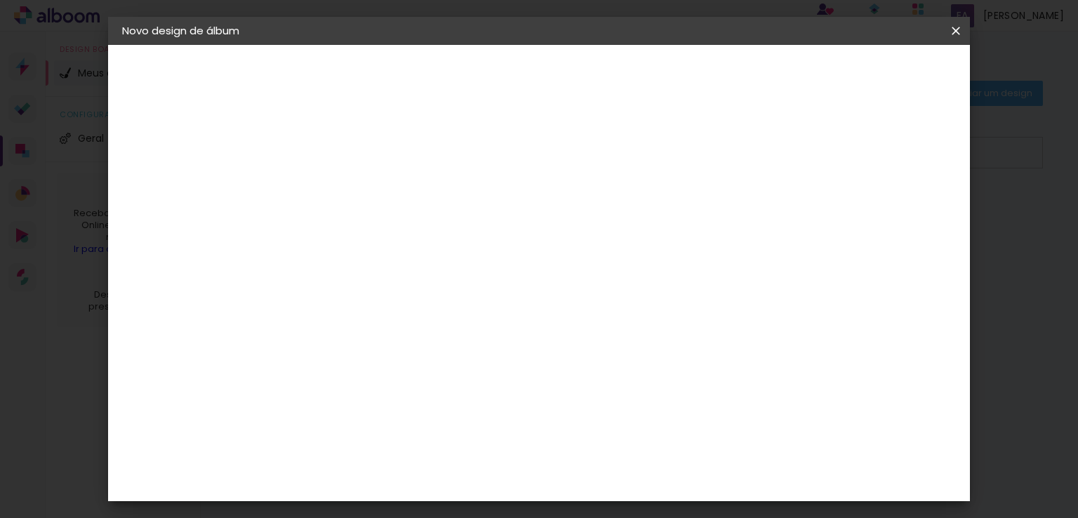
click at [0, 0] on slot "Avançar" at bounding box center [0, 0] width 0 height 0
drag, startPoint x: 325, startPoint y: 385, endPoint x: 284, endPoint y: 385, distance: 41.4
click at [284, 45] on quentale-album-spec "Iniciar design Iniciar design" at bounding box center [539, 45] width 863 height 0
type input "3"
type input "25"
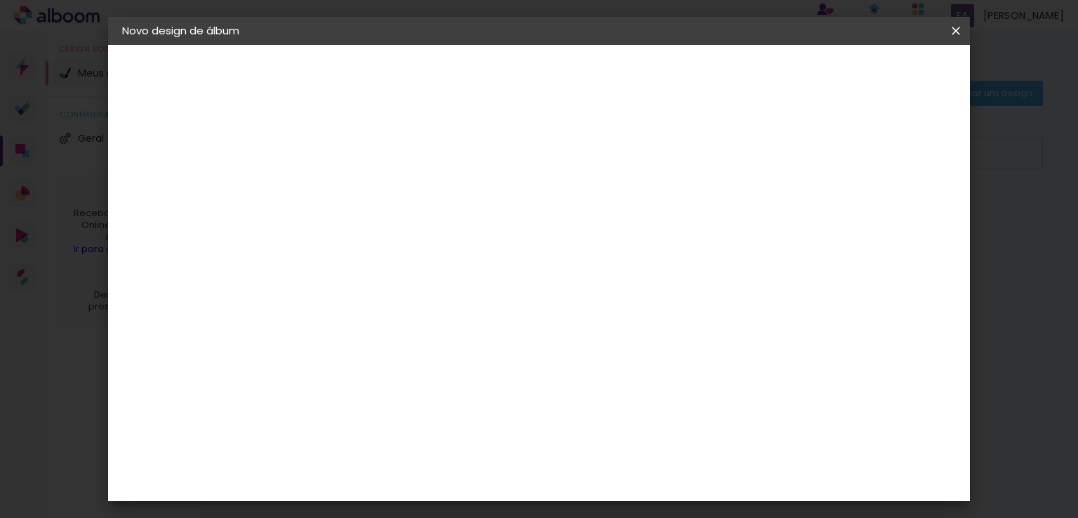
type paper-input "25"
click at [868, 79] on span "Iniciar design" at bounding box center [837, 75] width 64 height 10
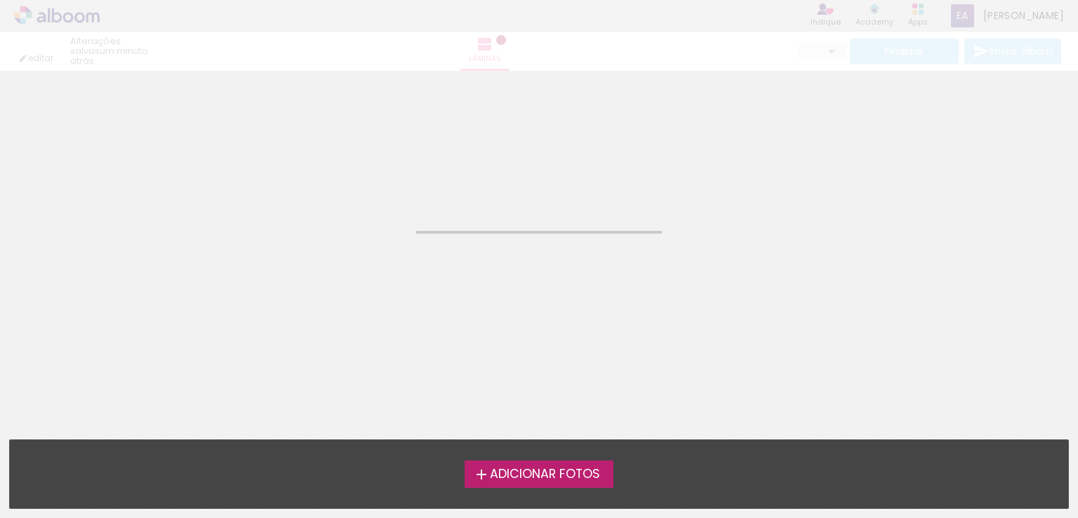
click at [529, 478] on span "Adicionar Fotos" at bounding box center [545, 474] width 110 height 13
click at [0, 0] on input "file" at bounding box center [0, 0] width 0 height 0
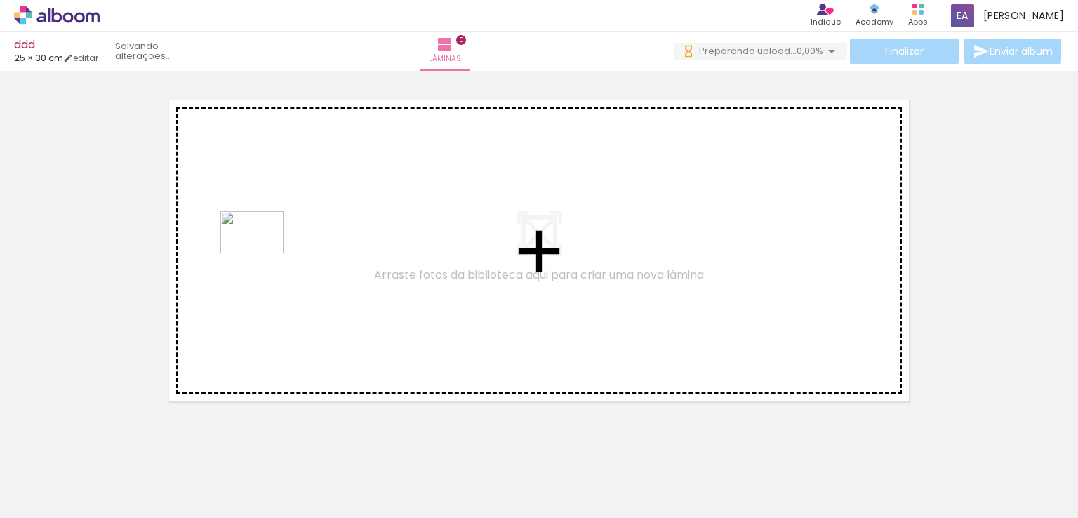
drag, startPoint x: 129, startPoint y: 475, endPoint x: 265, endPoint y: 249, distance: 264.2
click at [265, 249] on quentale-workspace at bounding box center [539, 259] width 1078 height 518
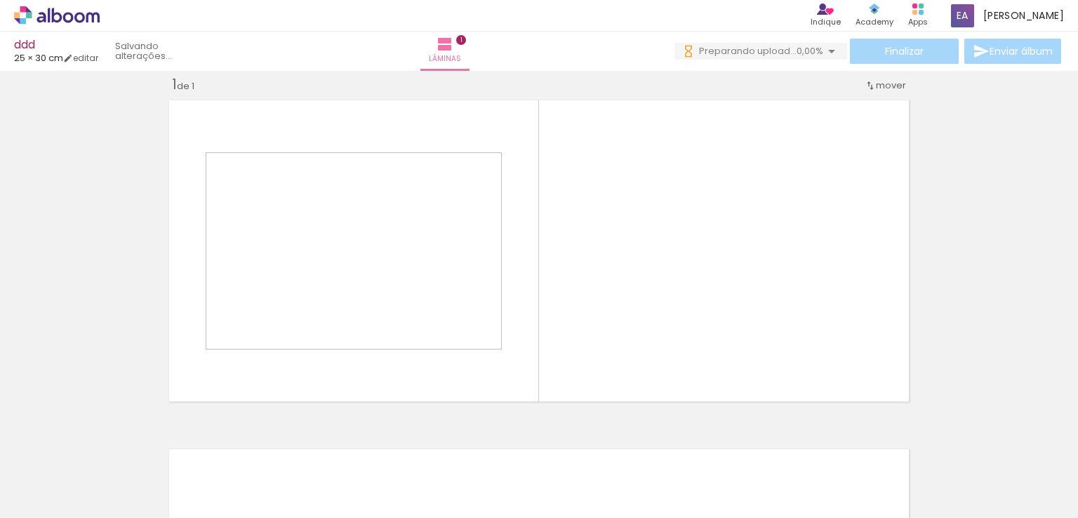
scroll to position [18, 0]
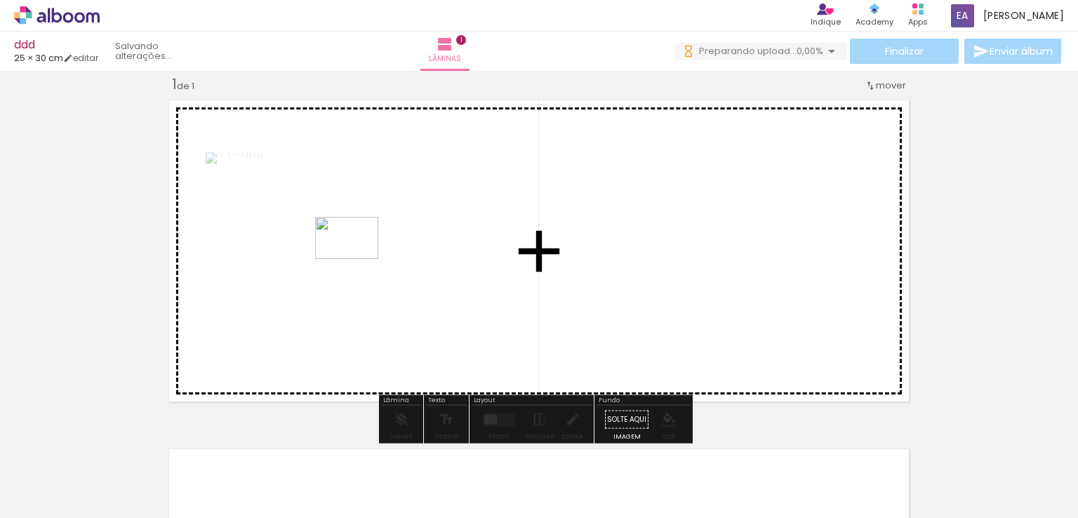
drag, startPoint x: 232, startPoint y: 475, endPoint x: 357, endPoint y: 259, distance: 249.8
click at [357, 259] on quentale-workspace at bounding box center [539, 259] width 1078 height 518
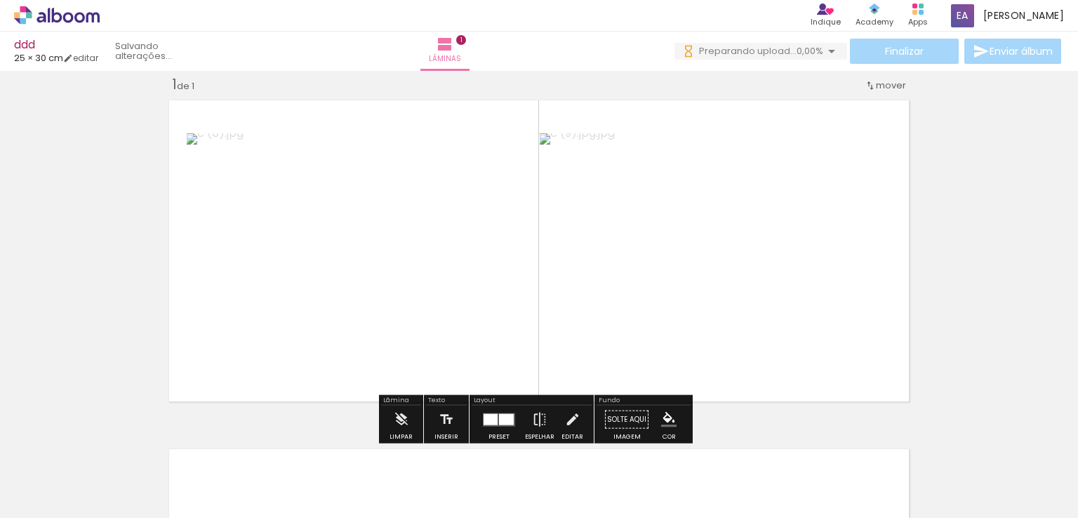
scroll to position [0, 0]
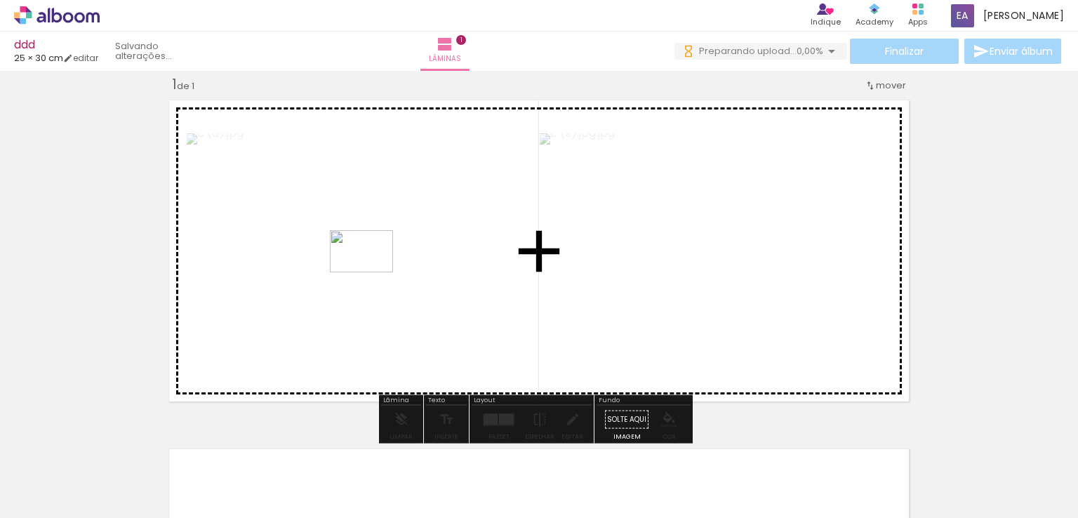
drag, startPoint x: 296, startPoint y: 475, endPoint x: 372, endPoint y: 272, distance: 216.9
click at [372, 272] on quentale-workspace at bounding box center [539, 259] width 1078 height 518
drag, startPoint x: 375, startPoint y: 484, endPoint x: 432, endPoint y: 255, distance: 236.0
click at [432, 255] on quentale-workspace at bounding box center [539, 259] width 1078 height 518
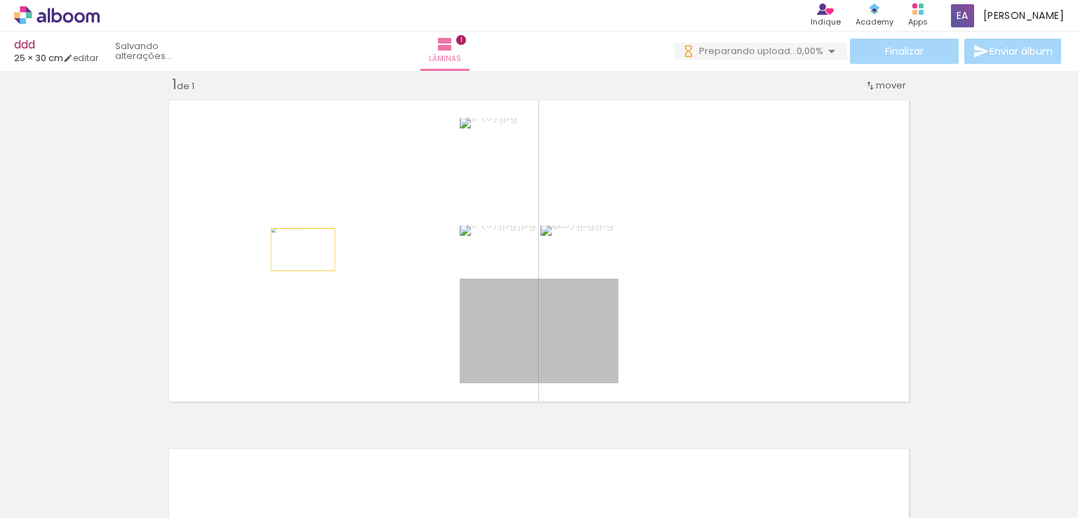
drag, startPoint x: 529, startPoint y: 322, endPoint x: 293, endPoint y: 245, distance: 248.2
click at [293, 245] on quentale-layouter at bounding box center [539, 251] width 753 height 314
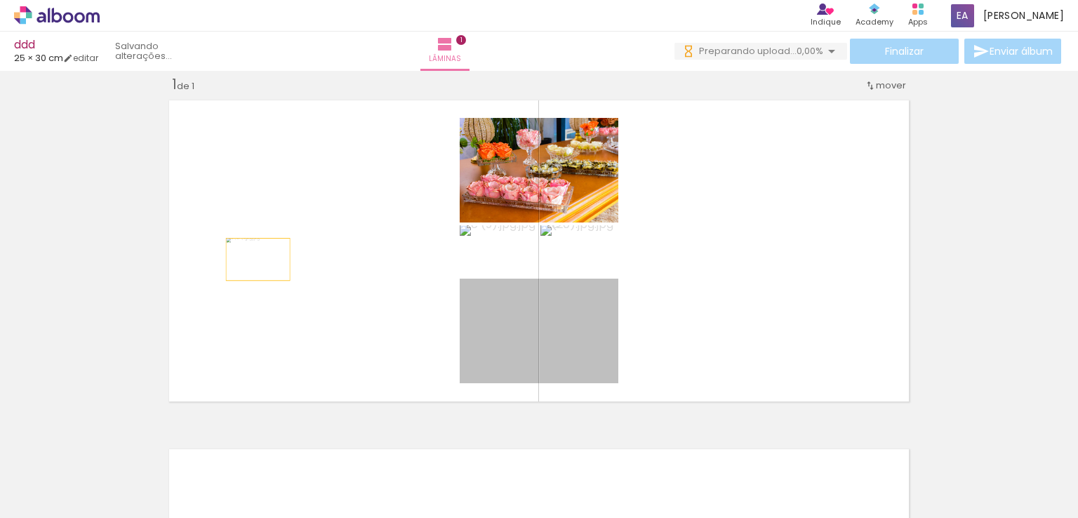
drag, startPoint x: 542, startPoint y: 332, endPoint x: 253, endPoint y: 259, distance: 298.3
click at [253, 259] on quentale-layouter at bounding box center [539, 251] width 753 height 314
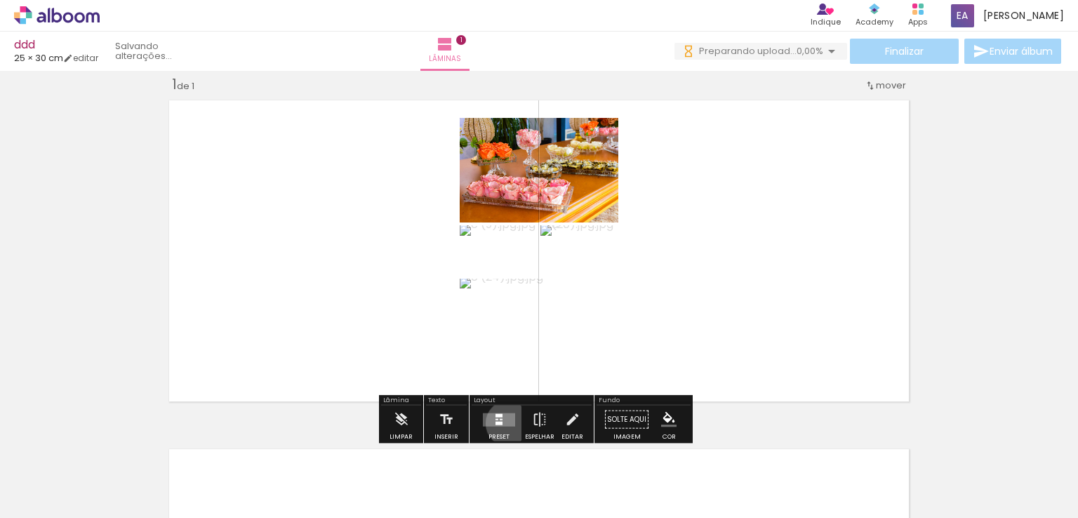
click at [505, 423] on quentale-layouter at bounding box center [499, 419] width 32 height 13
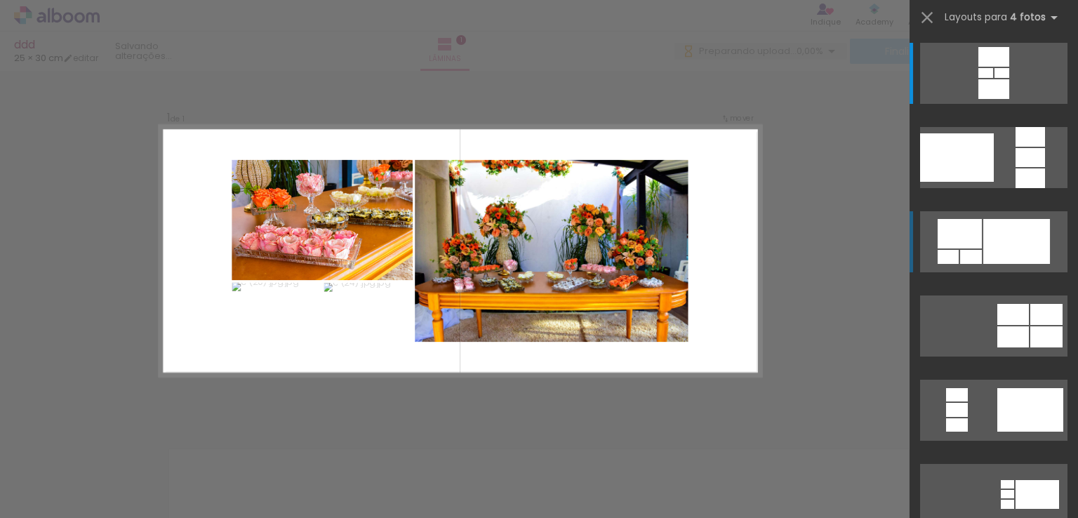
click at [988, 242] on div at bounding box center [1017, 241] width 67 height 45
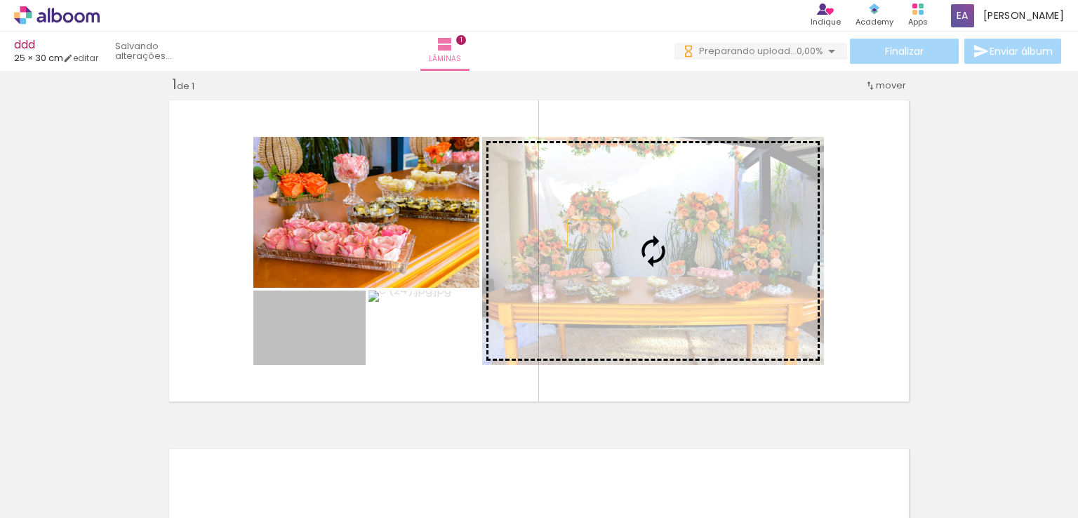
drag, startPoint x: 317, startPoint y: 345, endPoint x: 585, endPoint y: 234, distance: 290.0
click at [0, 0] on slot at bounding box center [0, 0] width 0 height 0
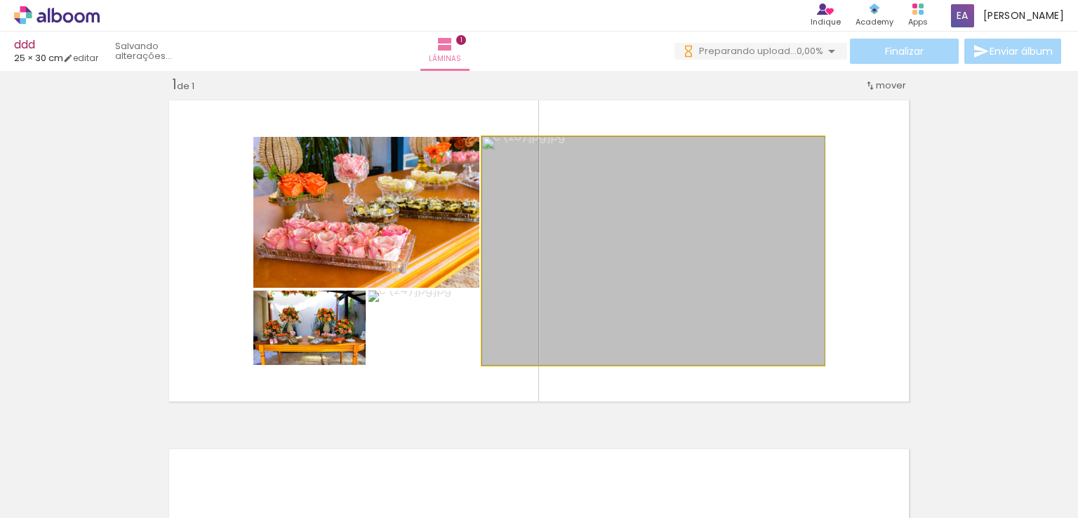
drag, startPoint x: 679, startPoint y: 246, endPoint x: 785, endPoint y: 225, distance: 108.1
drag, startPoint x: 711, startPoint y: 276, endPoint x: 793, endPoint y: 257, distance: 84.3
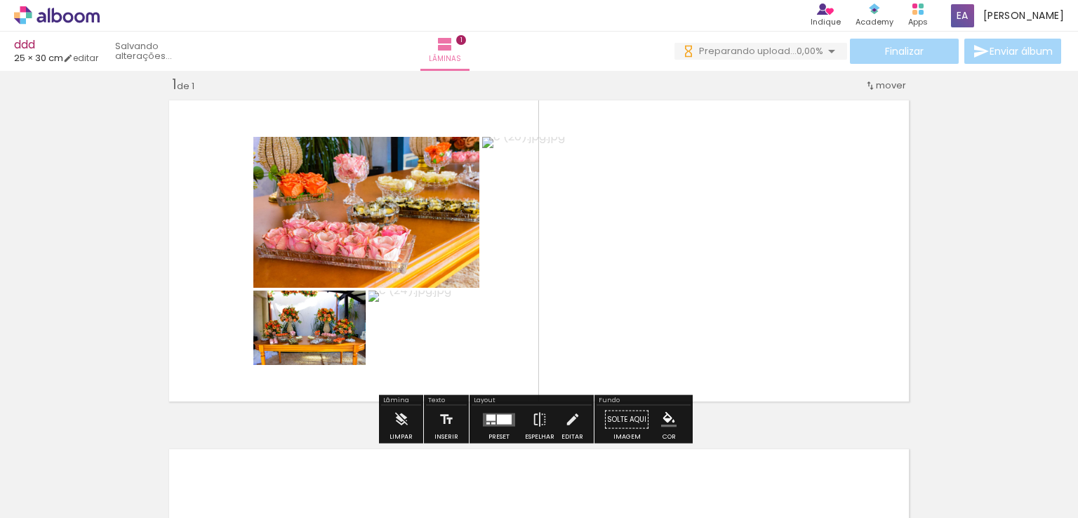
click at [652, 231] on quentale-photo at bounding box center [653, 251] width 342 height 228
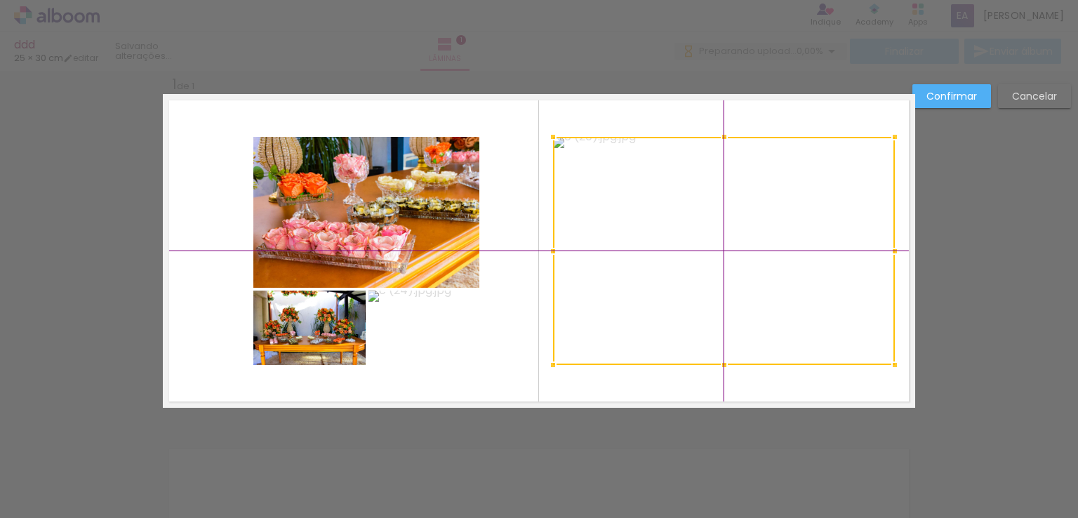
drag, startPoint x: 652, startPoint y: 231, endPoint x: 706, endPoint y: 236, distance: 55.0
click at [706, 236] on div at bounding box center [724, 251] width 342 height 228
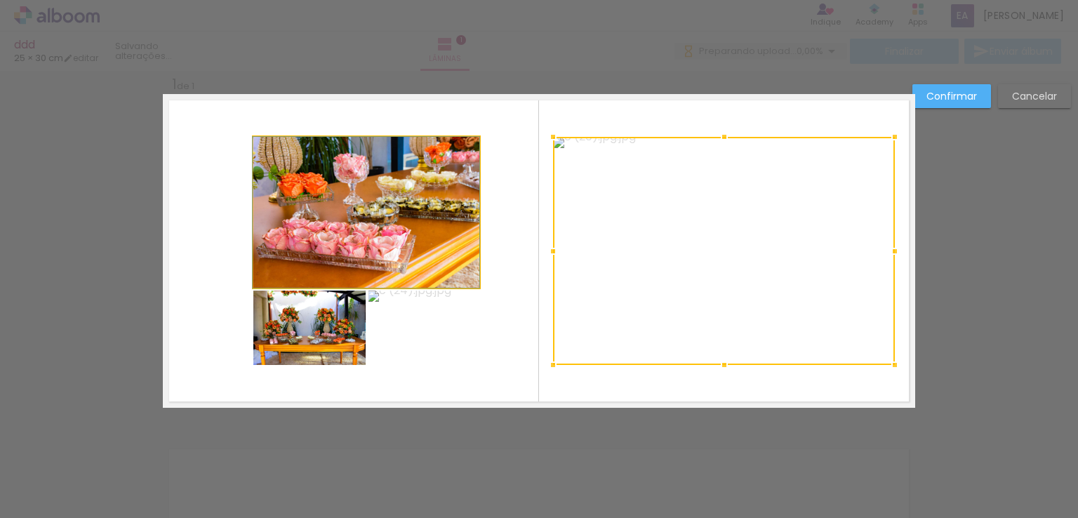
click at [405, 180] on quentale-photo at bounding box center [366, 212] width 226 height 151
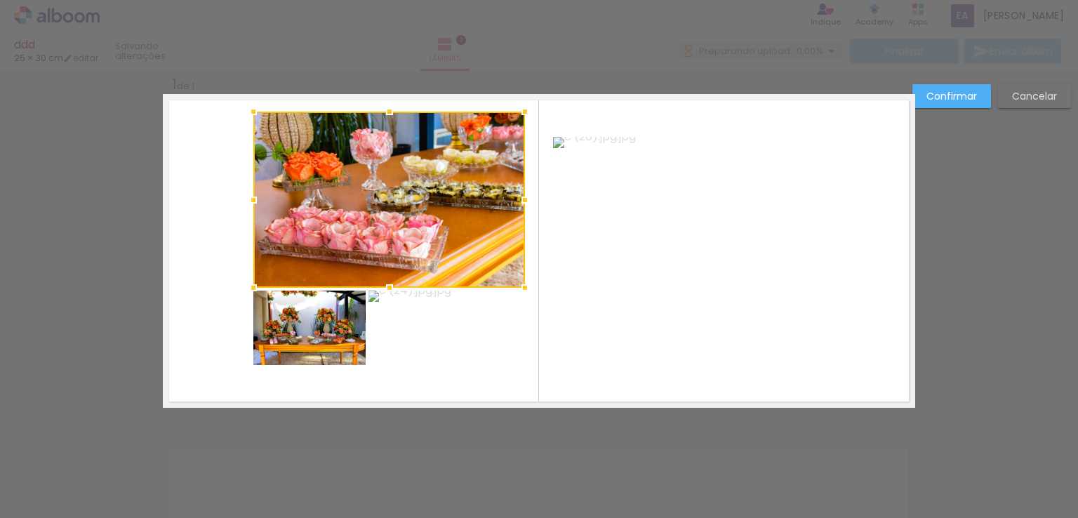
drag, startPoint x: 483, startPoint y: 133, endPoint x: 542, endPoint y: 103, distance: 66.3
click at [542, 103] on album-spread "1 de 1" at bounding box center [539, 251] width 753 height 314
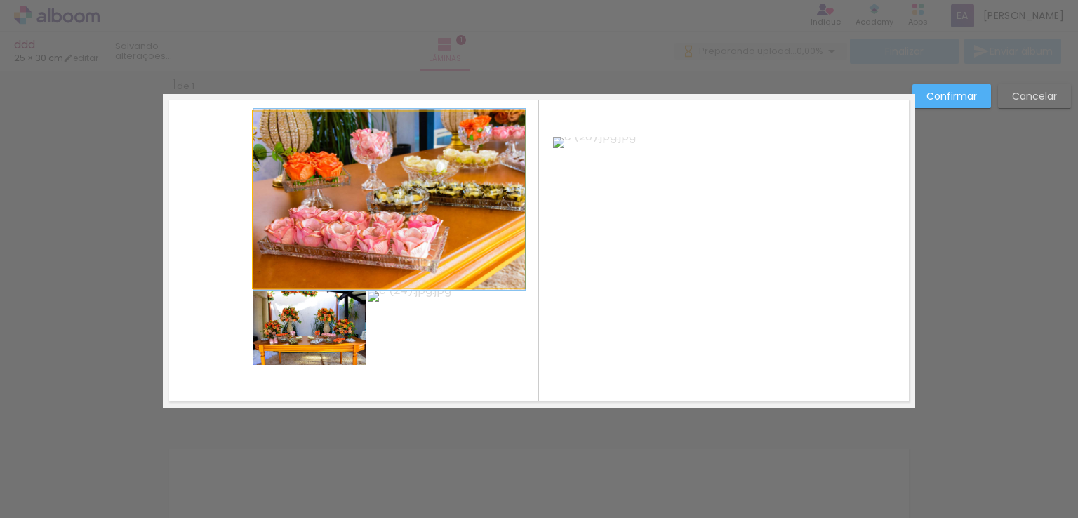
click at [336, 196] on quentale-photo at bounding box center [389, 200] width 272 height 176
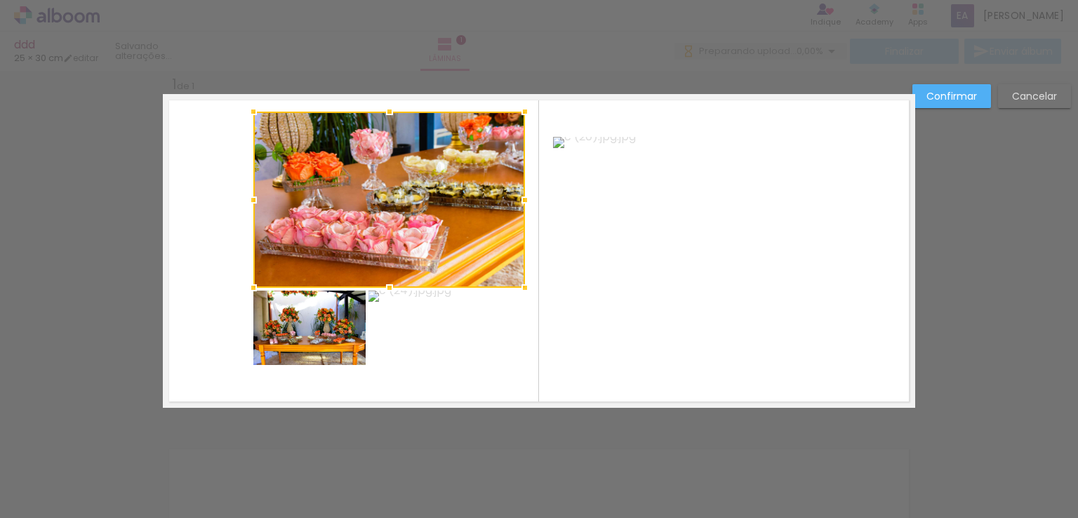
click at [369, 199] on div at bounding box center [389, 200] width 272 height 176
click at [341, 202] on div at bounding box center [389, 200] width 272 height 176
click at [432, 329] on quentale-photo at bounding box center [424, 328] width 111 height 74
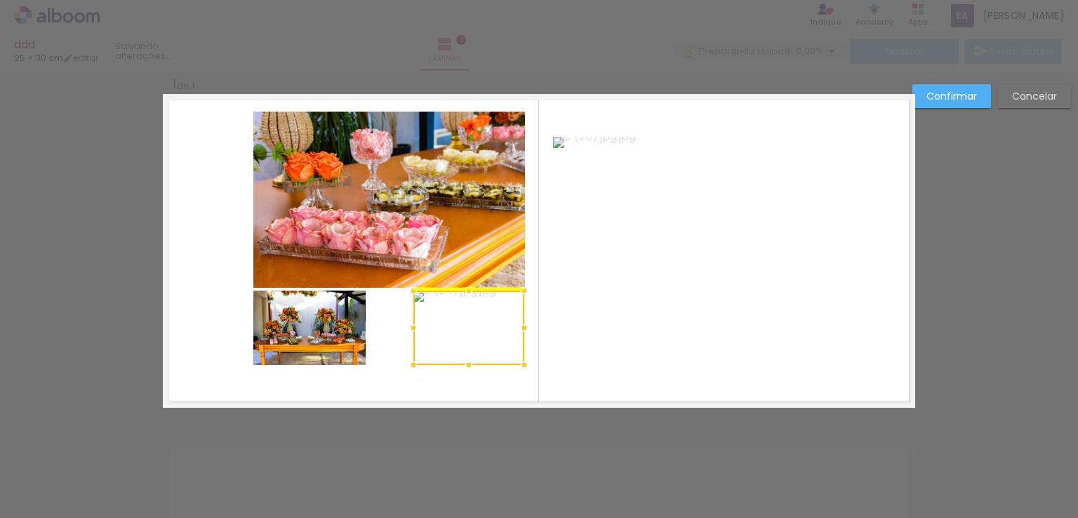
drag, startPoint x: 432, startPoint y: 325, endPoint x: 477, endPoint y: 326, distance: 44.9
click at [477, 326] on div at bounding box center [469, 328] width 111 height 74
click at [258, 341] on quentale-photo at bounding box center [309, 328] width 112 height 74
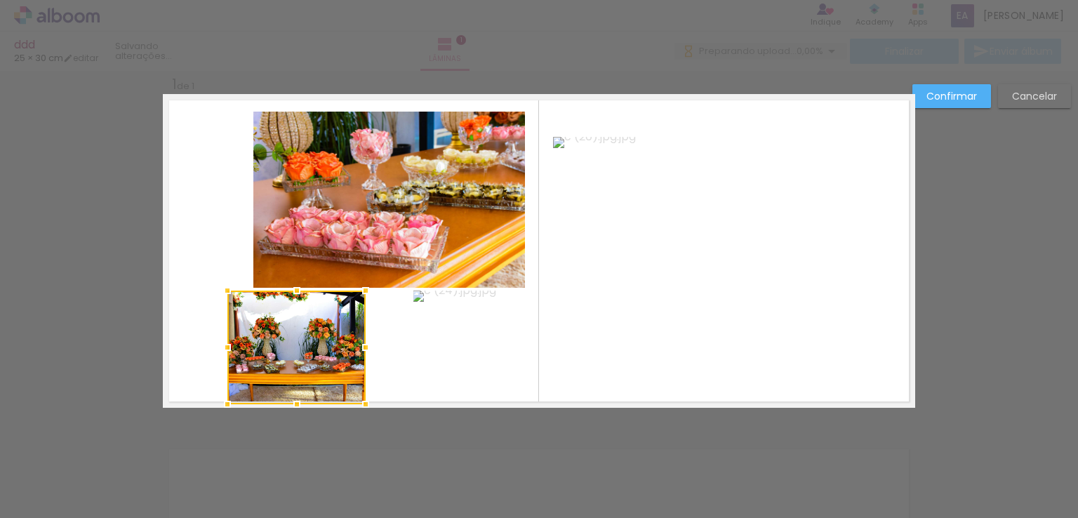
drag, startPoint x: 244, startPoint y: 369, endPoint x: 218, endPoint y: 401, distance: 41.4
click at [218, 401] on div at bounding box center [227, 404] width 28 height 28
click at [423, 325] on quentale-photo at bounding box center [469, 328] width 111 height 74
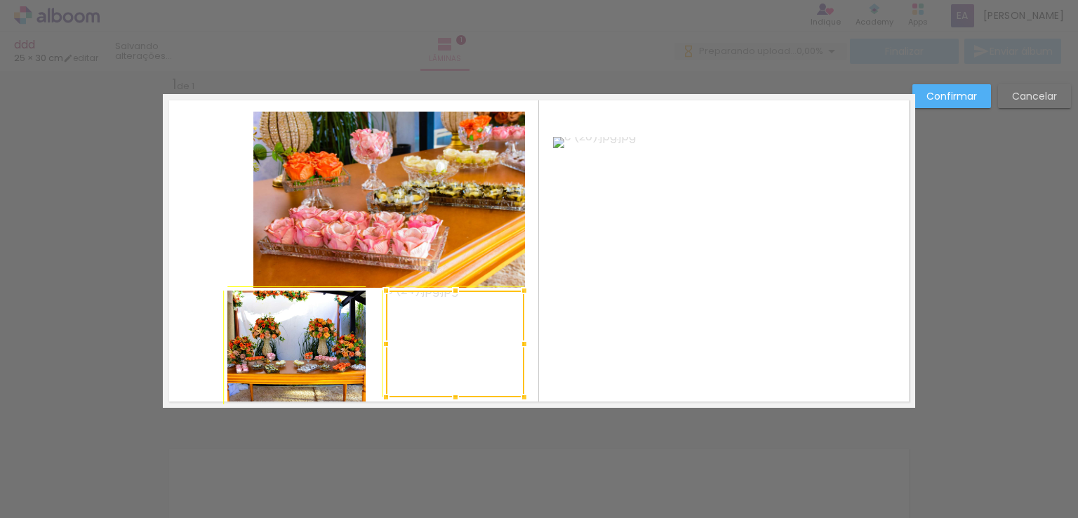
drag, startPoint x: 408, startPoint y: 361, endPoint x: 388, endPoint y: 395, distance: 39.4
click at [388, 395] on div at bounding box center [386, 397] width 28 height 28
click at [454, 335] on div at bounding box center [455, 344] width 138 height 107
click at [454, 334] on div at bounding box center [455, 344] width 138 height 107
drag, startPoint x: 455, startPoint y: 340, endPoint x: 466, endPoint y: 340, distance: 11.2
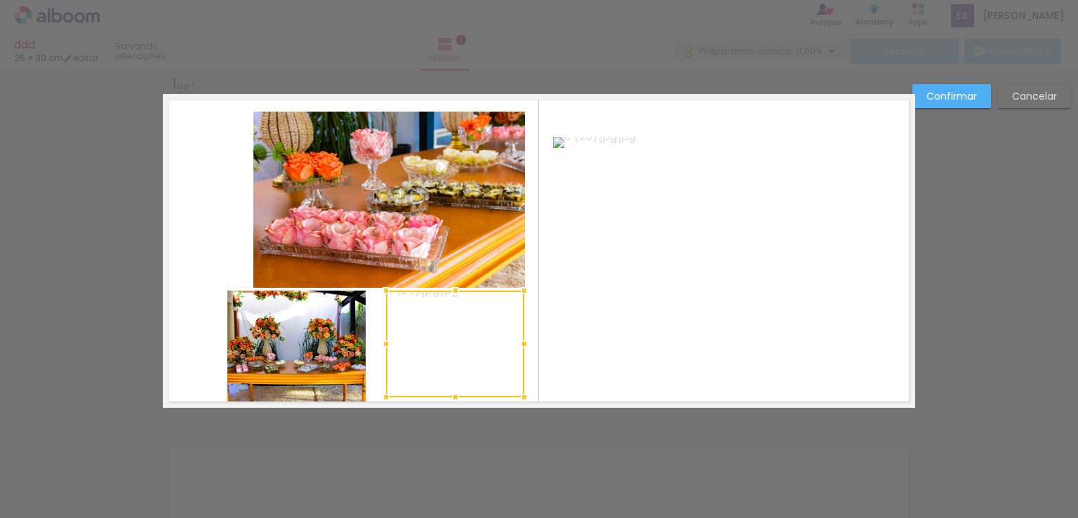
click at [457, 340] on div at bounding box center [455, 344] width 138 height 107
click at [538, 338] on quentale-layouter at bounding box center [539, 251] width 753 height 314
click at [446, 356] on quentale-photo at bounding box center [457, 343] width 138 height 107
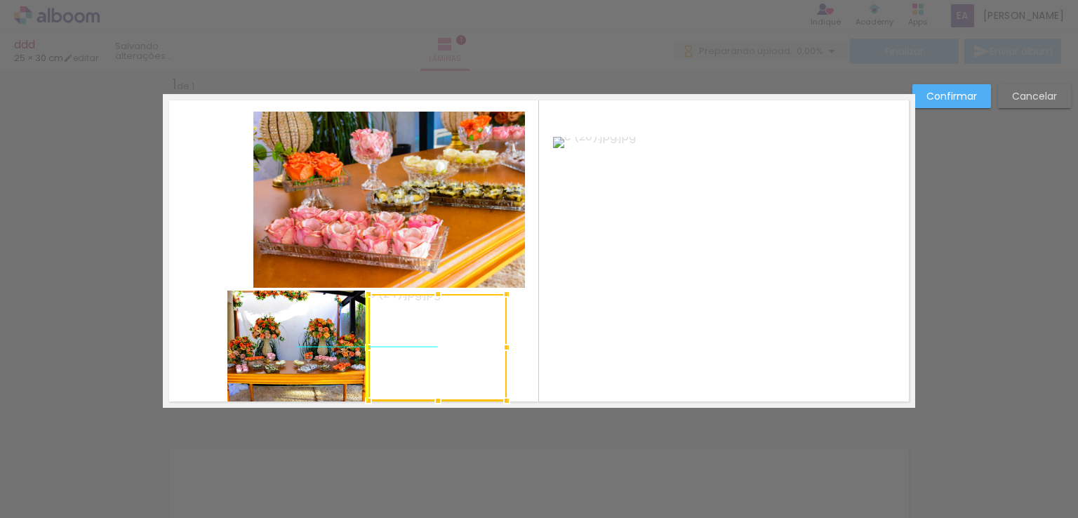
drag, startPoint x: 447, startPoint y: 355, endPoint x: 432, endPoint y: 360, distance: 15.8
click at [432, 360] on div at bounding box center [438, 347] width 138 height 107
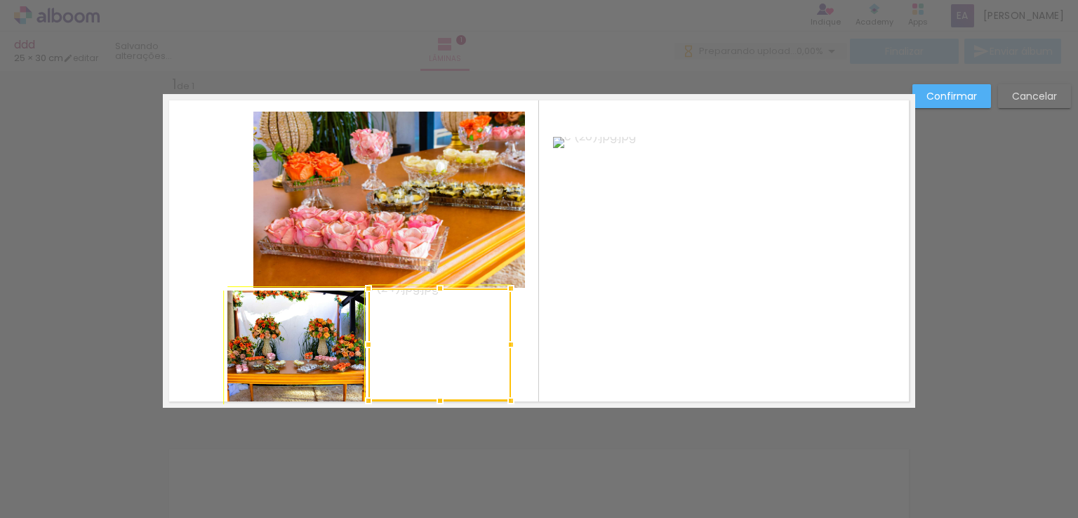
click at [505, 291] on div at bounding box center [511, 289] width 28 height 28
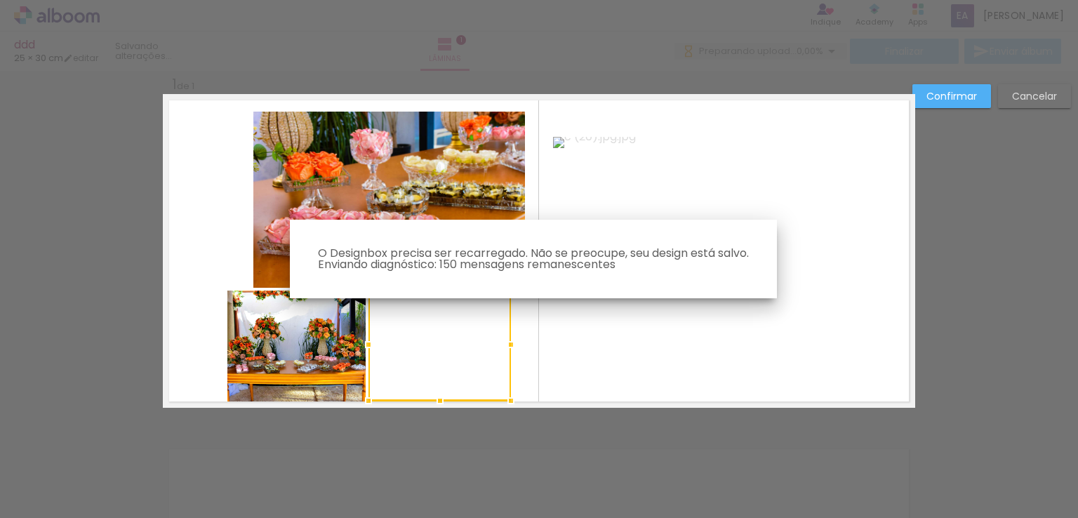
click at [527, 330] on iron-overlay-backdrop at bounding box center [539, 259] width 1078 height 518
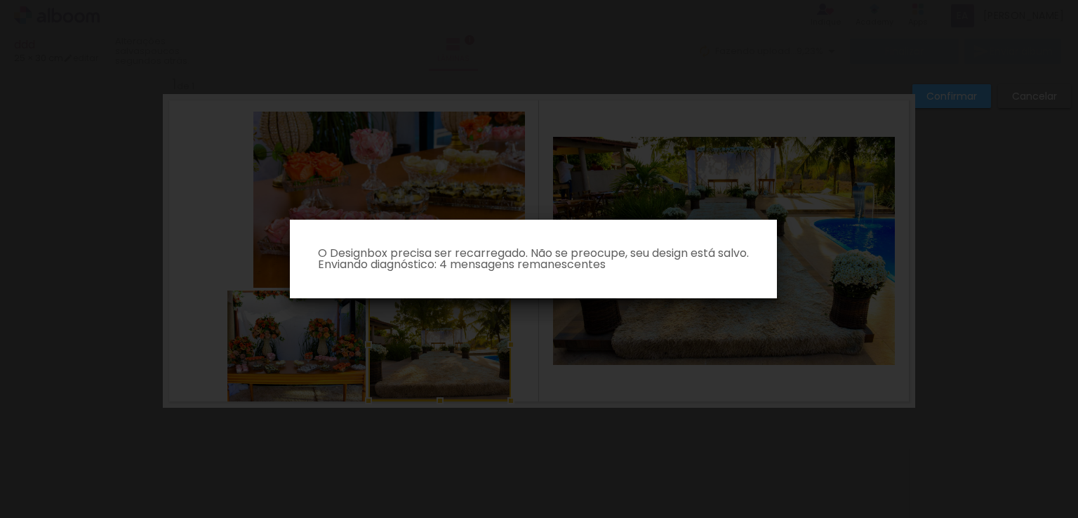
click at [542, 430] on iron-overlay-backdrop at bounding box center [539, 259] width 1078 height 518
